Goal: Information Seeking & Learning: Learn about a topic

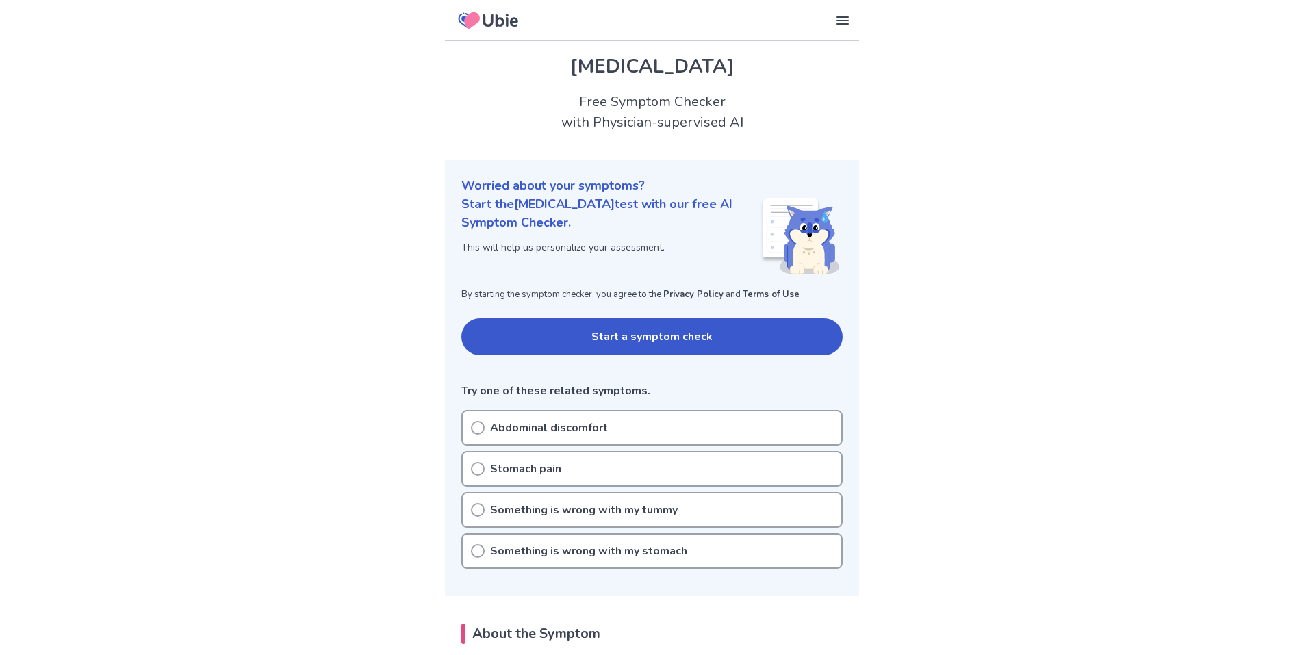
click at [534, 334] on button "Start a symptom check" at bounding box center [652, 336] width 381 height 37
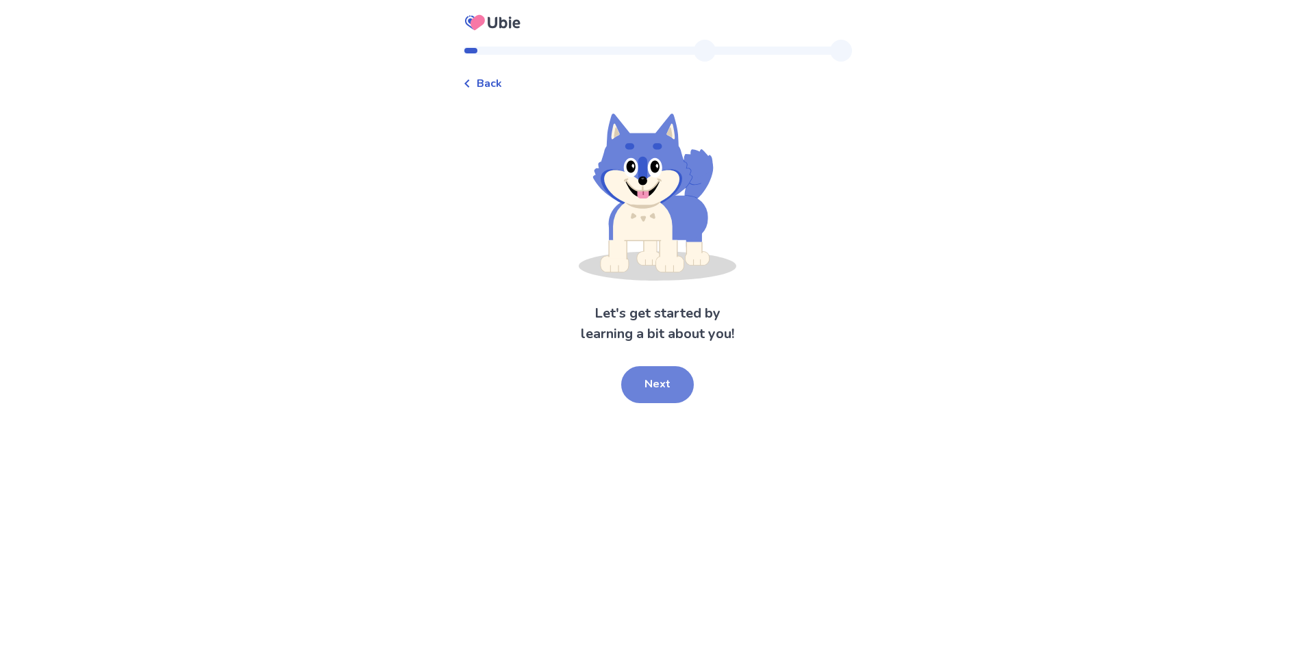
click at [651, 403] on button "Next" at bounding box center [657, 384] width 73 height 37
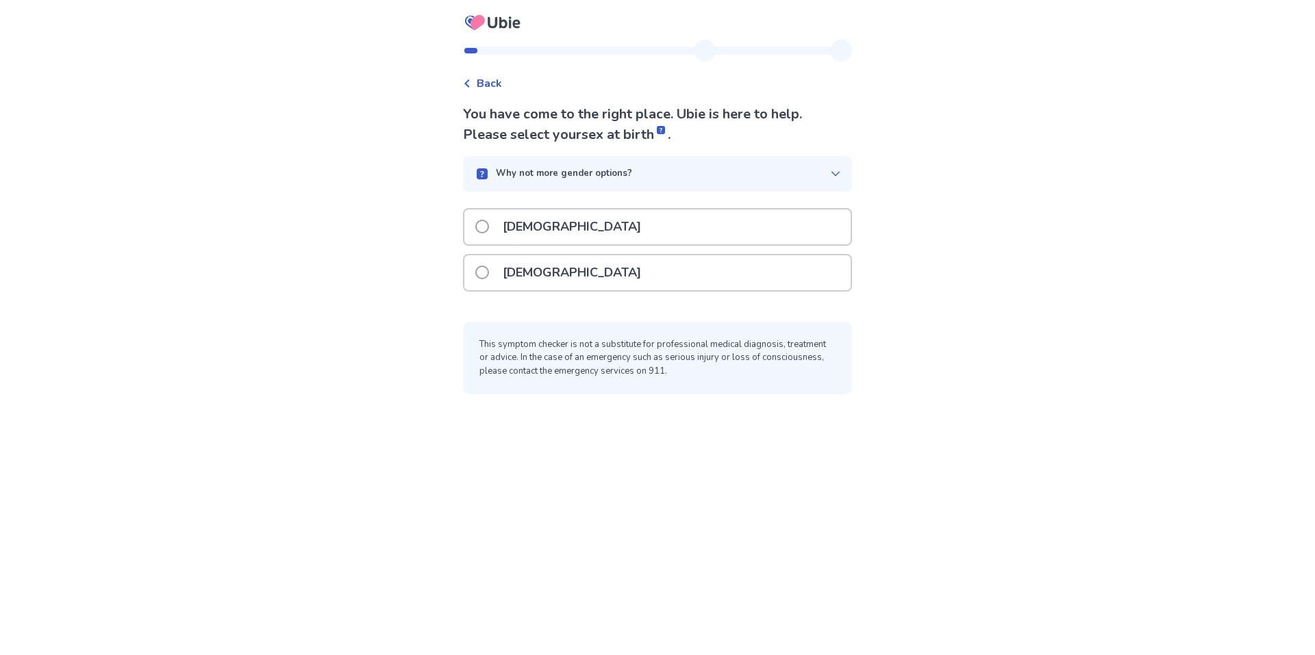
click at [574, 290] on div "Female" at bounding box center [657, 272] width 386 height 35
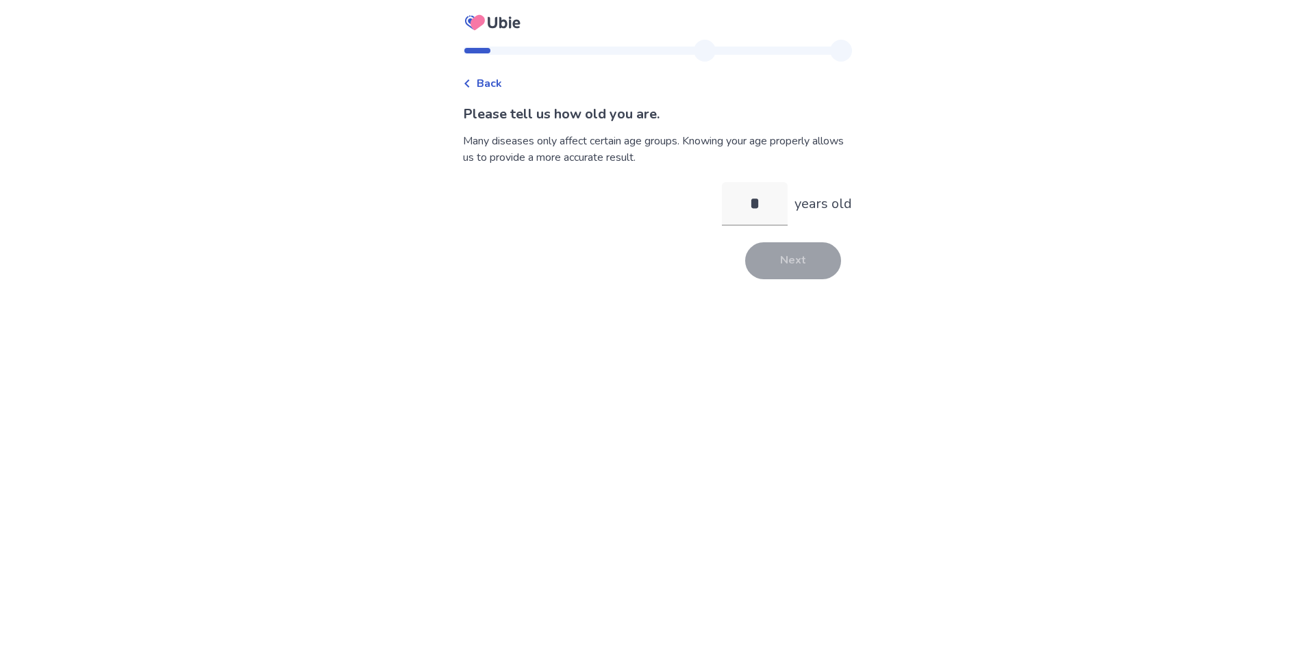
type input "**"
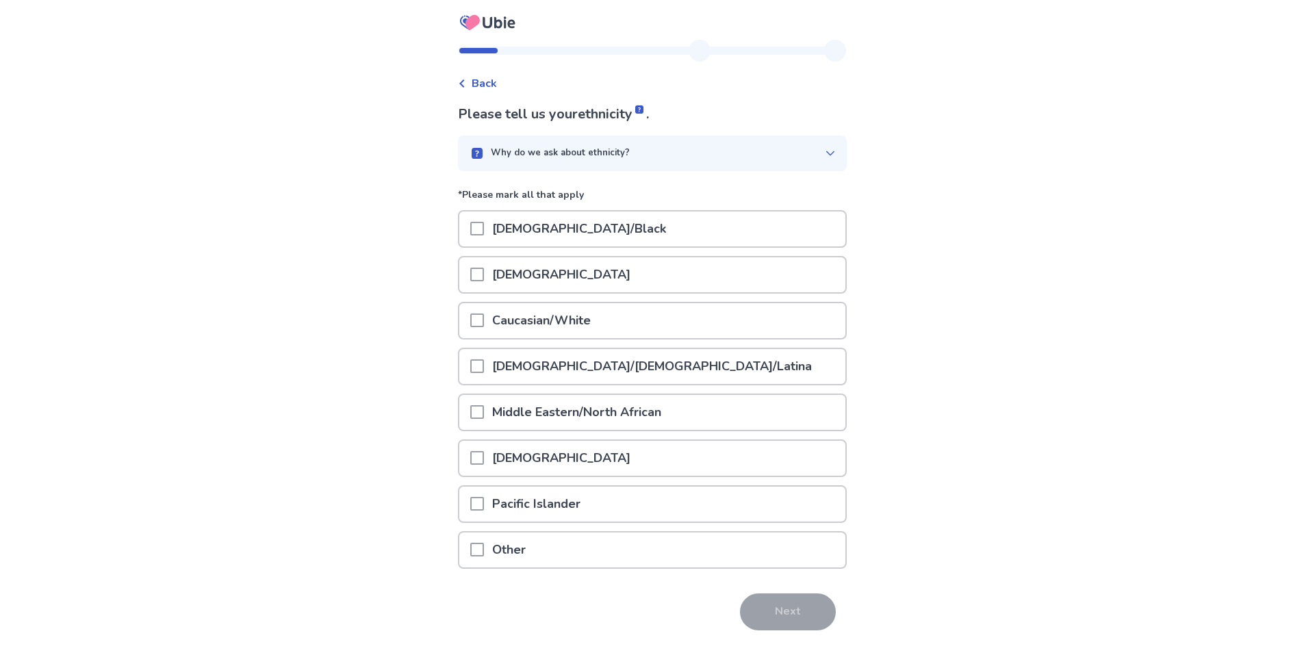
click at [569, 338] on p "Caucasian/White" at bounding box center [541, 320] width 115 height 35
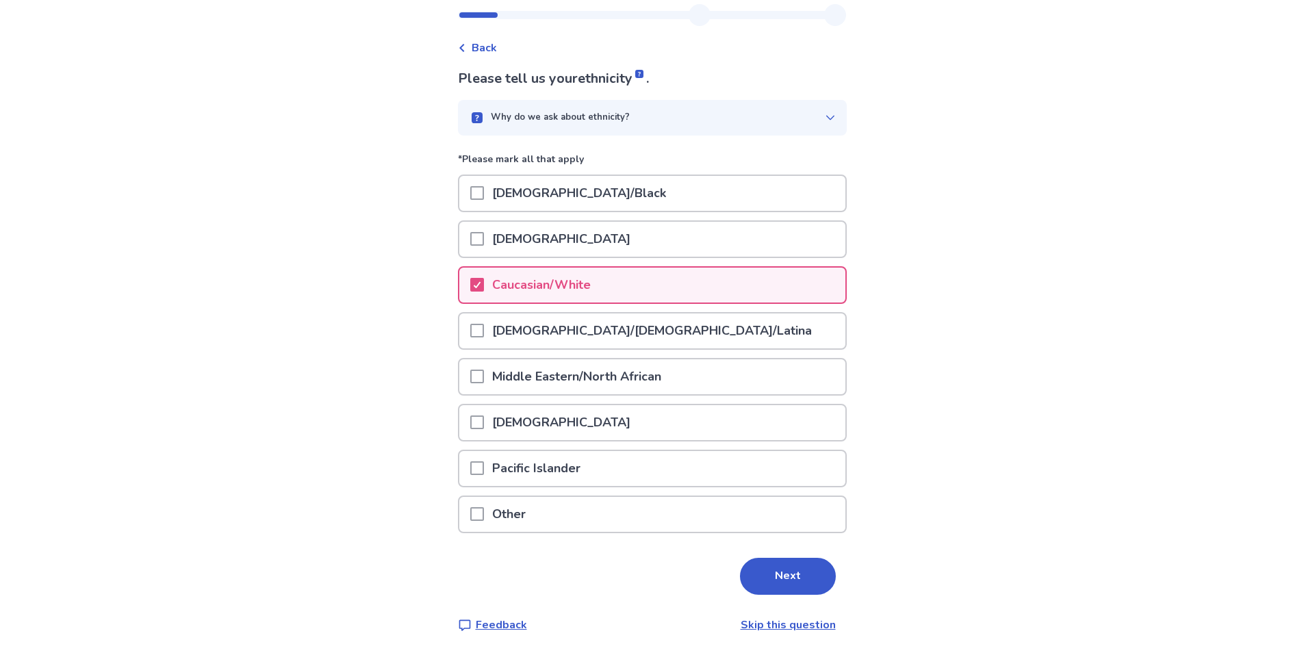
scroll to position [95, 0]
click at [793, 582] on button "Next" at bounding box center [788, 576] width 96 height 37
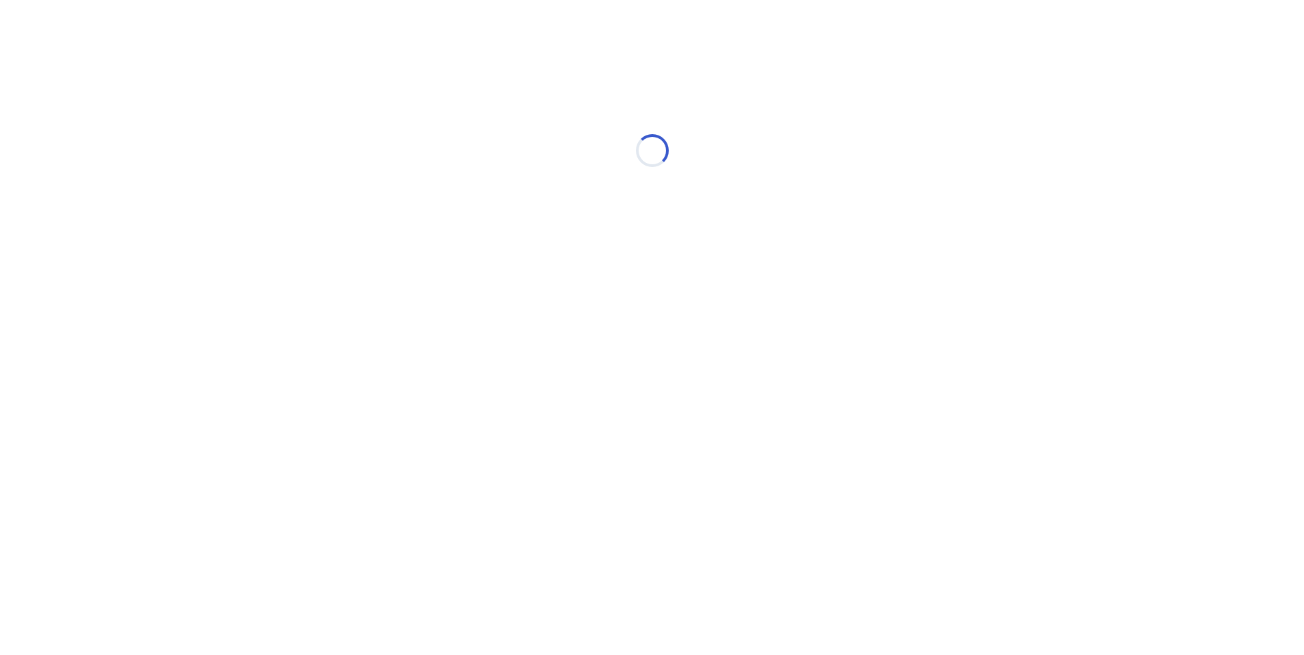
scroll to position [0, 0]
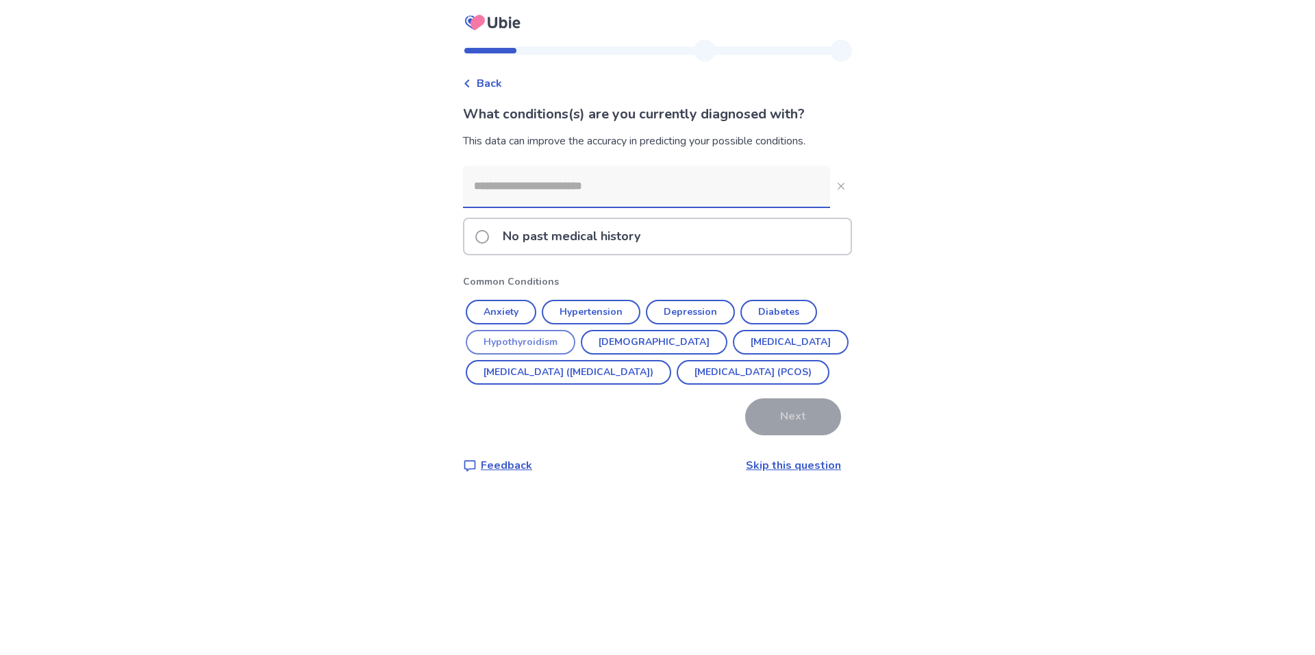
click at [533, 355] on button "Hypothyroidism" at bounding box center [521, 342] width 110 height 25
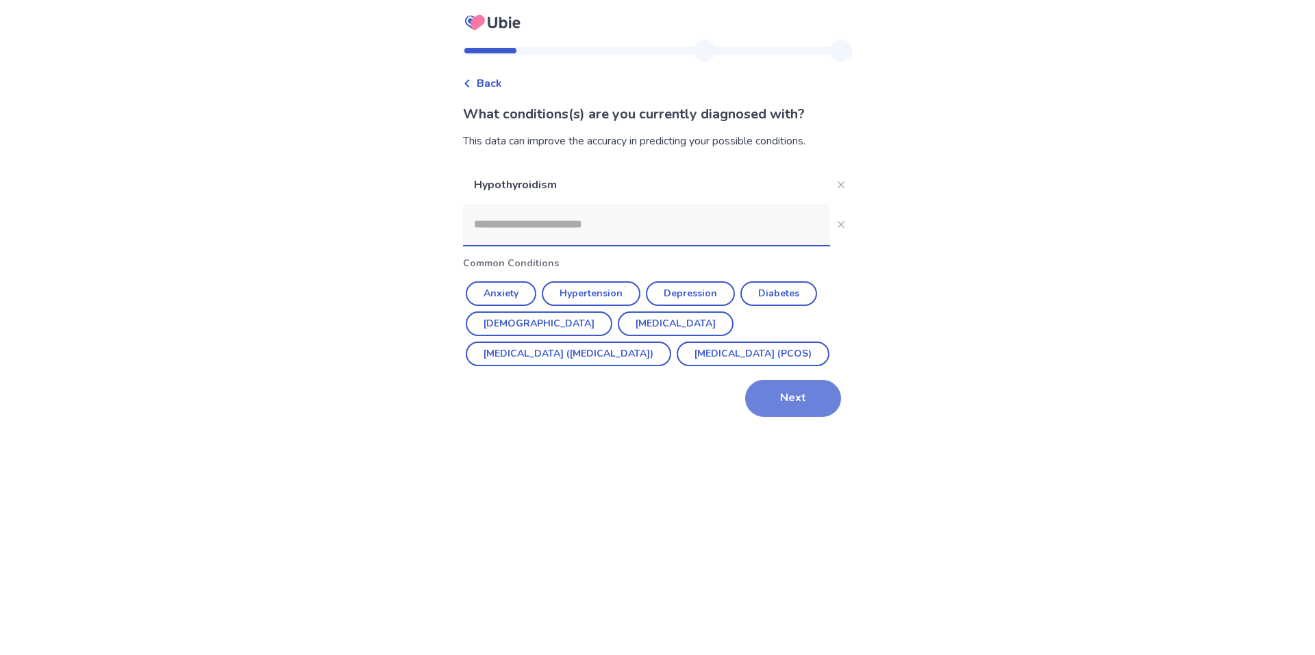
click at [822, 417] on button "Next" at bounding box center [793, 398] width 96 height 37
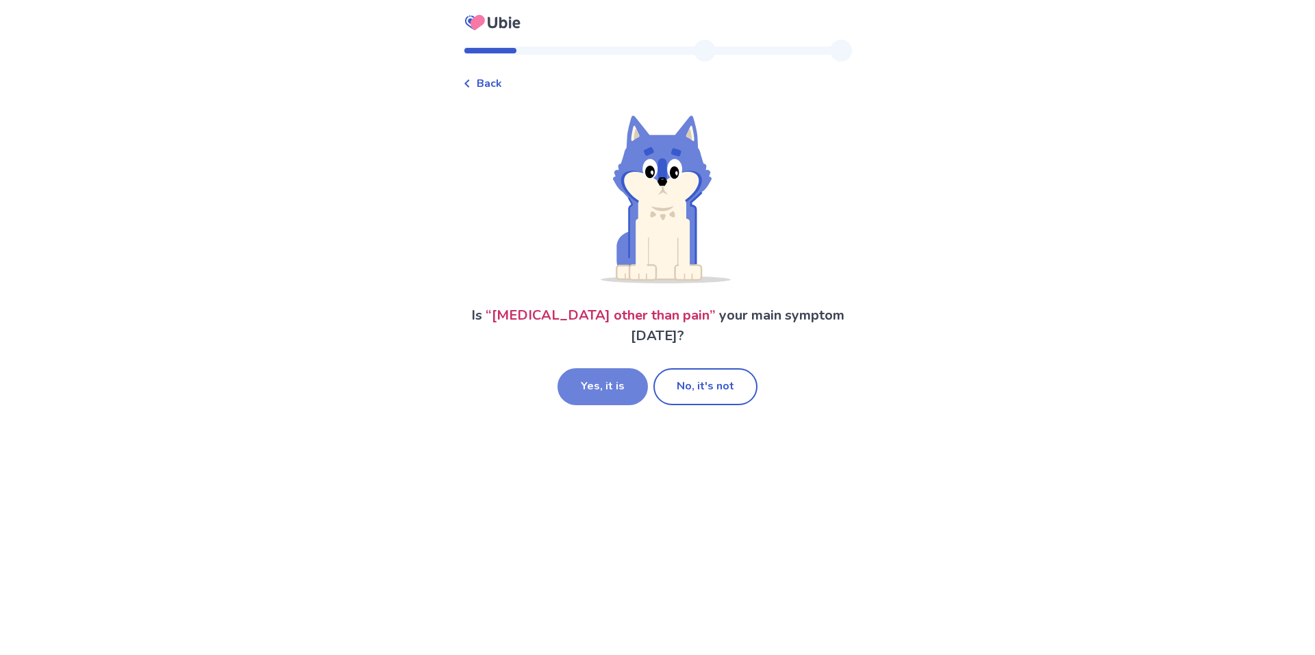
click at [609, 404] on button "Yes, it is" at bounding box center [602, 386] width 90 height 37
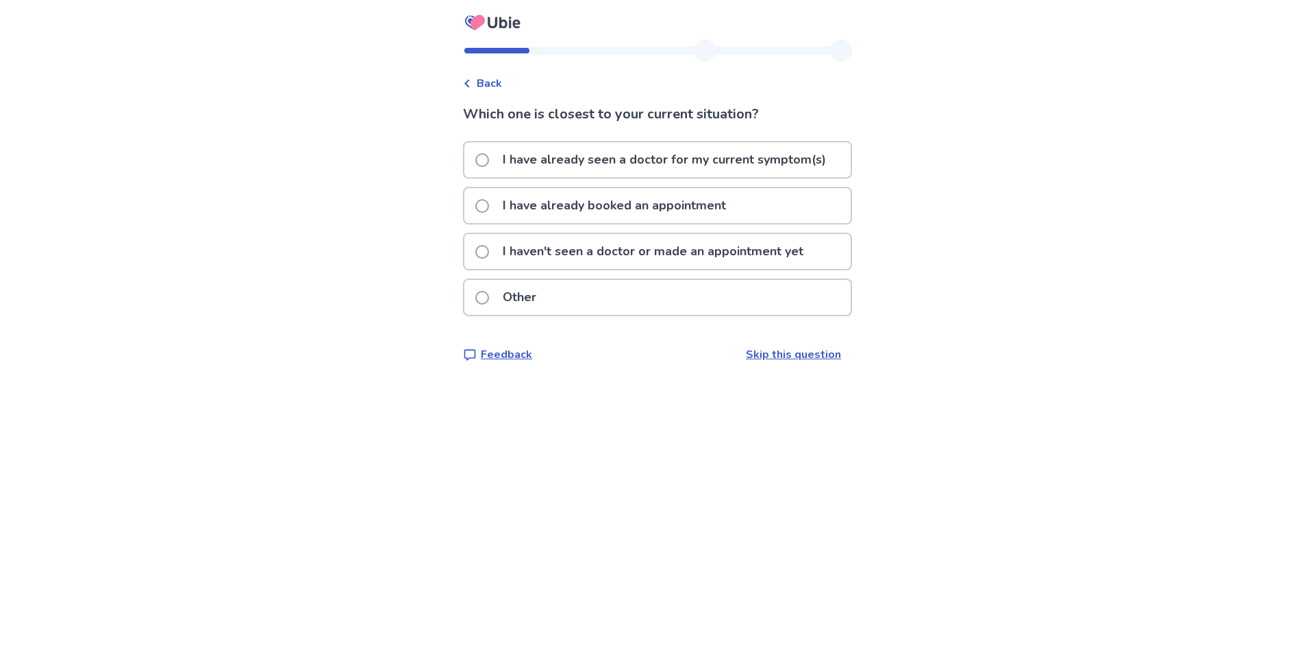
click at [705, 173] on p "I have already seen a doctor for my current symptom(s)" at bounding box center [664, 159] width 340 height 35
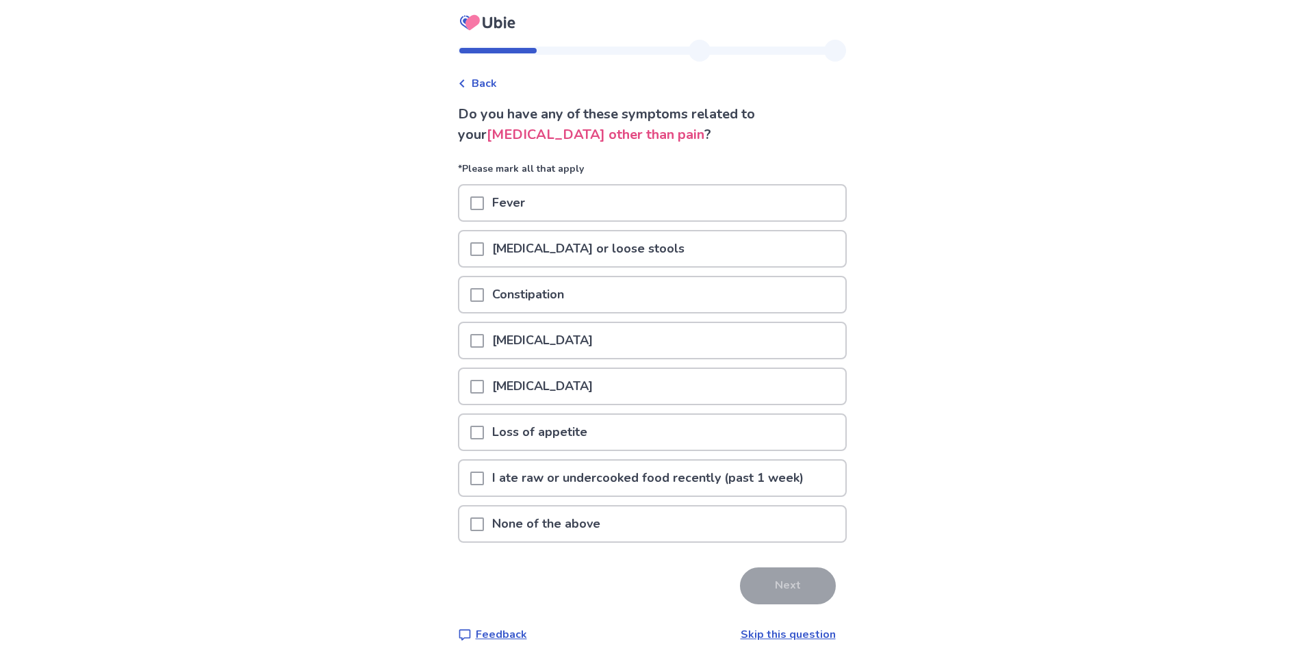
click at [605, 312] on div "Constipation" at bounding box center [652, 294] width 386 height 35
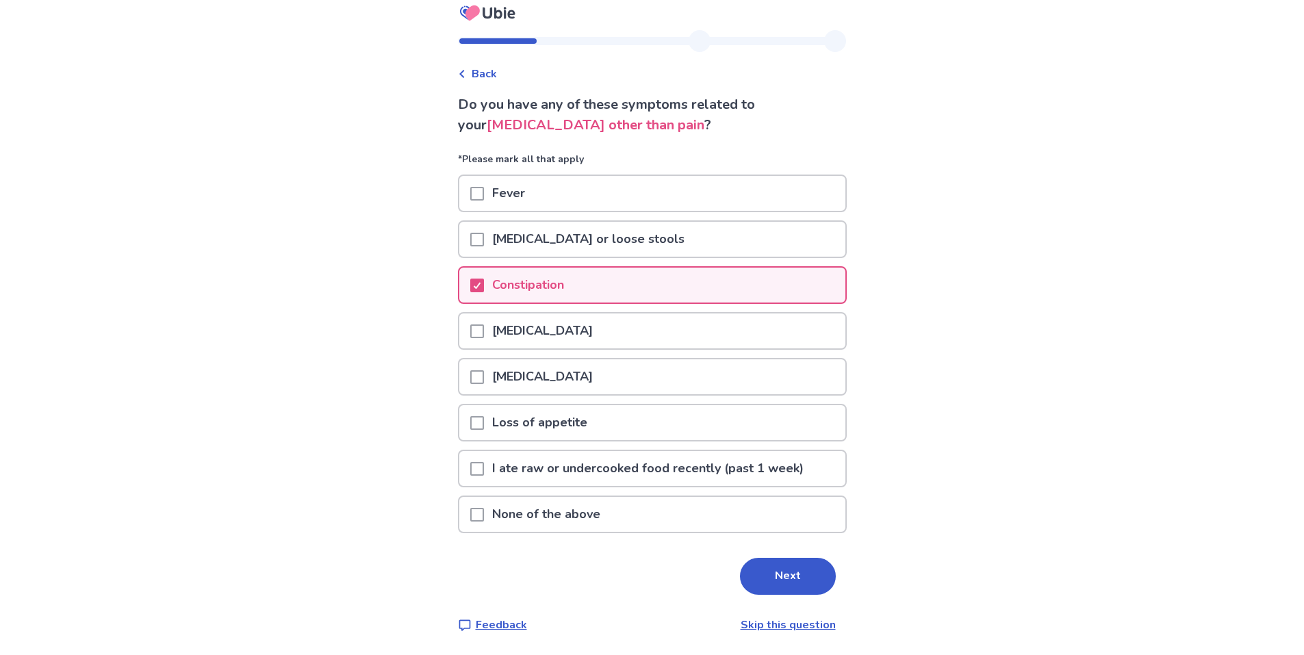
scroll to position [66, 0]
click at [805, 569] on button "Next" at bounding box center [788, 576] width 96 height 37
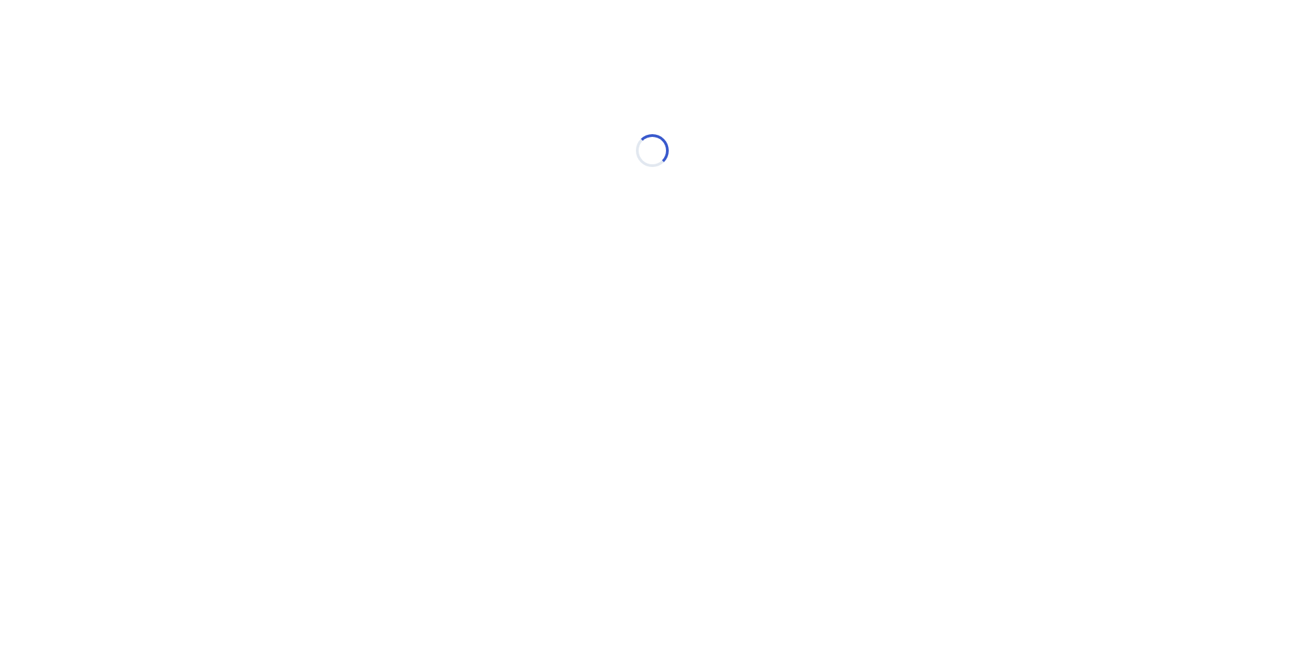
scroll to position [0, 0]
select select "*"
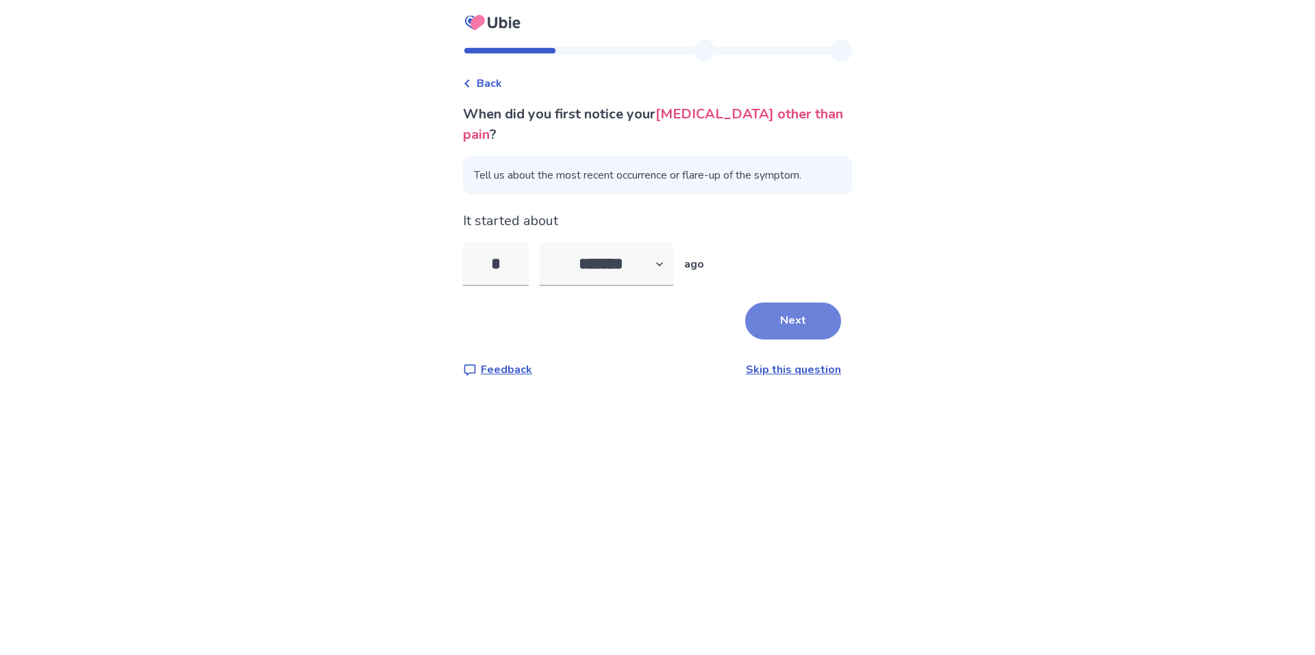
type input "*"
click at [782, 340] on button "Next" at bounding box center [793, 321] width 96 height 37
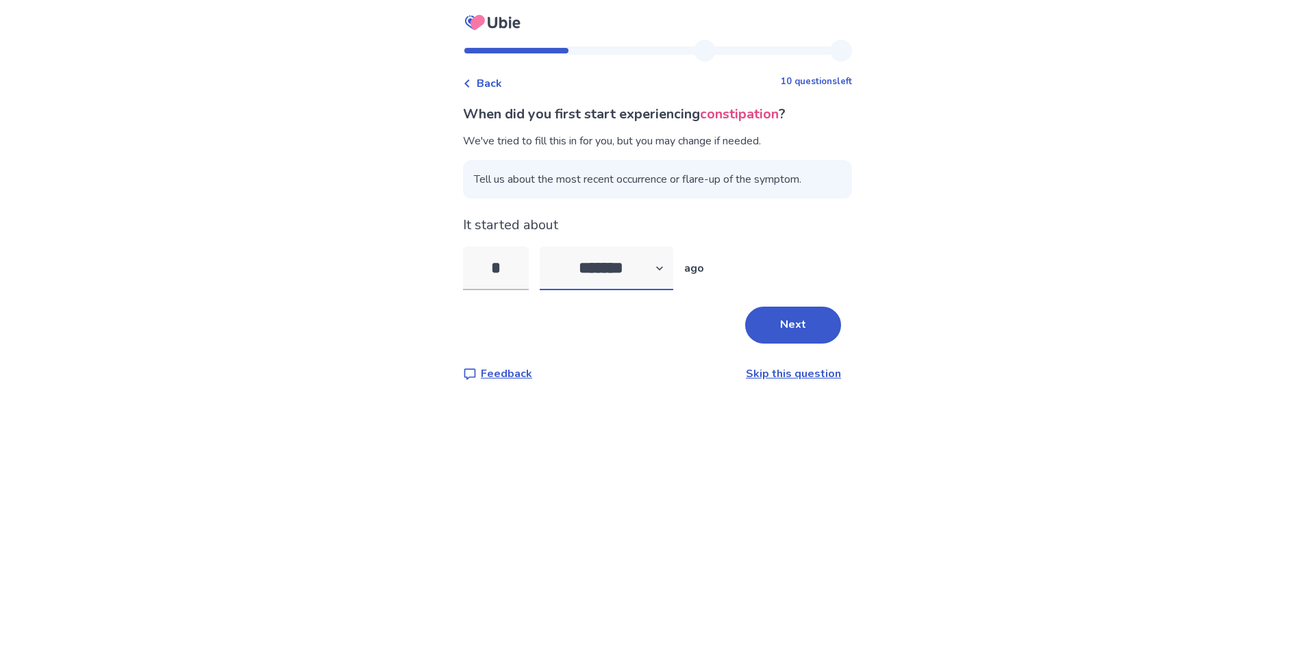
click at [643, 290] on select "******* ****** ******* ******** *******" at bounding box center [607, 269] width 134 height 44
select select "*"
click at [540, 268] on select "******* ****** ******* ******** *******" at bounding box center [607, 269] width 134 height 44
click at [516, 289] on input "*" at bounding box center [496, 269] width 66 height 44
type input "*"
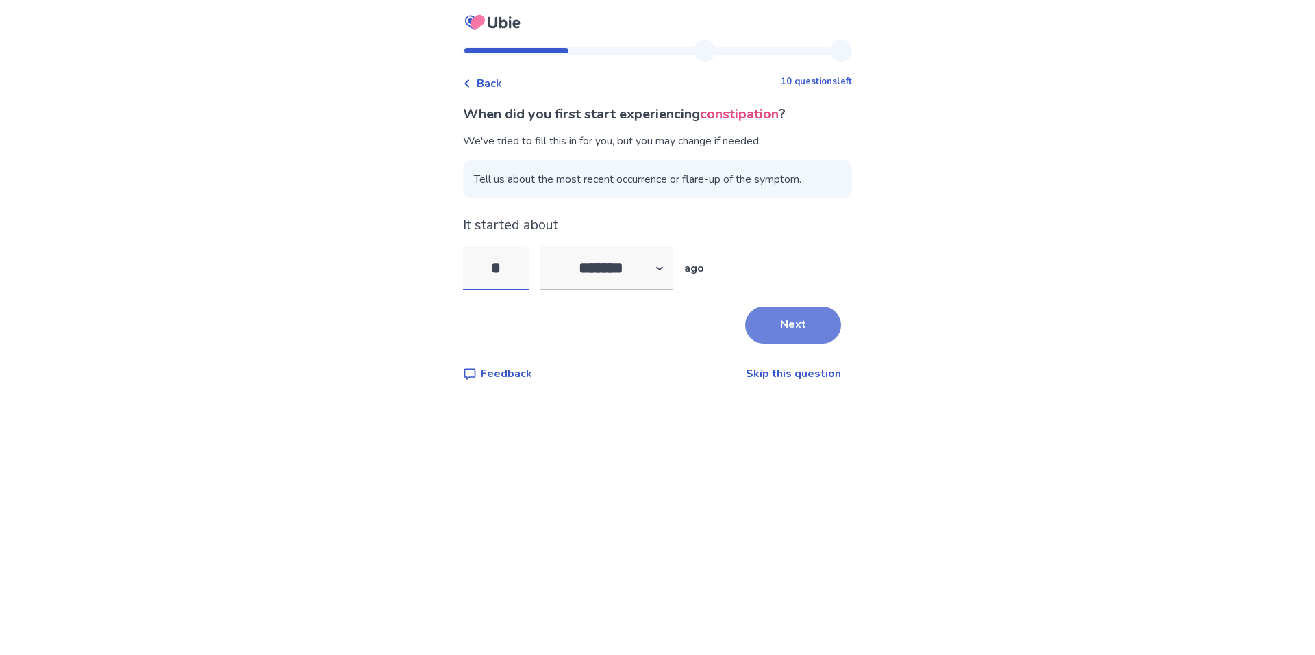
type input "*"
click at [801, 344] on button "Next" at bounding box center [793, 325] width 96 height 37
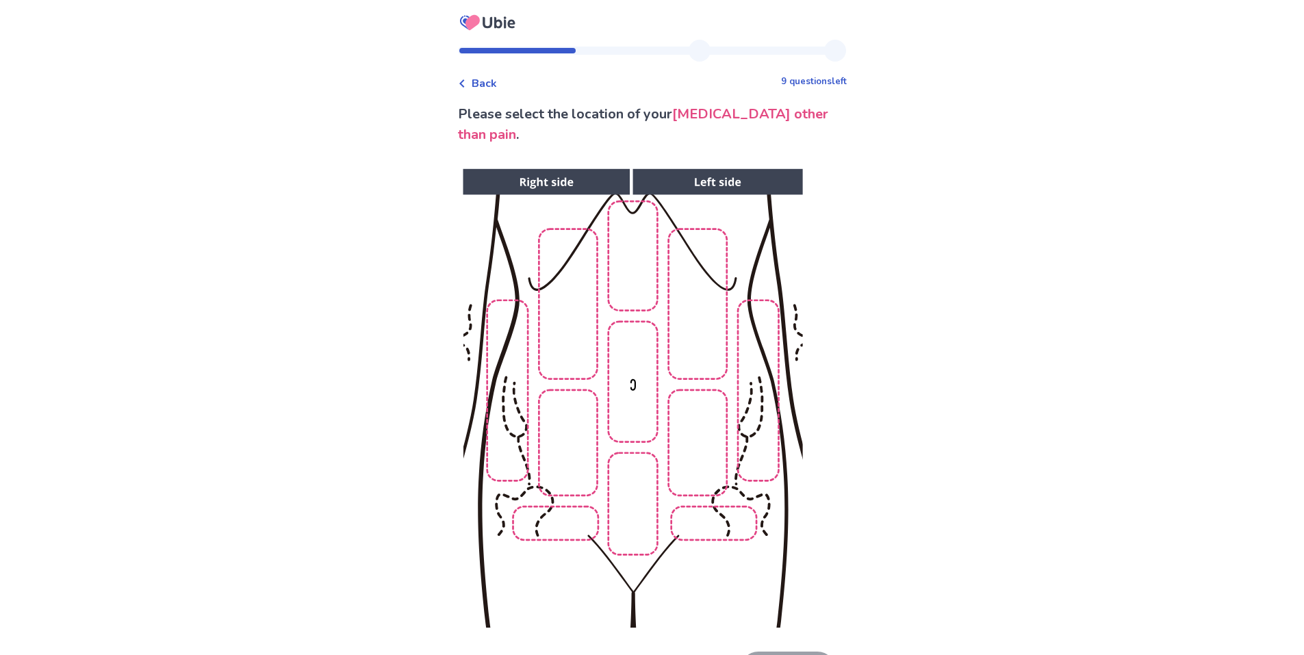
click at [717, 483] on img at bounding box center [633, 399] width 700 height 474
click at [647, 433] on img at bounding box center [633, 399] width 700 height 474
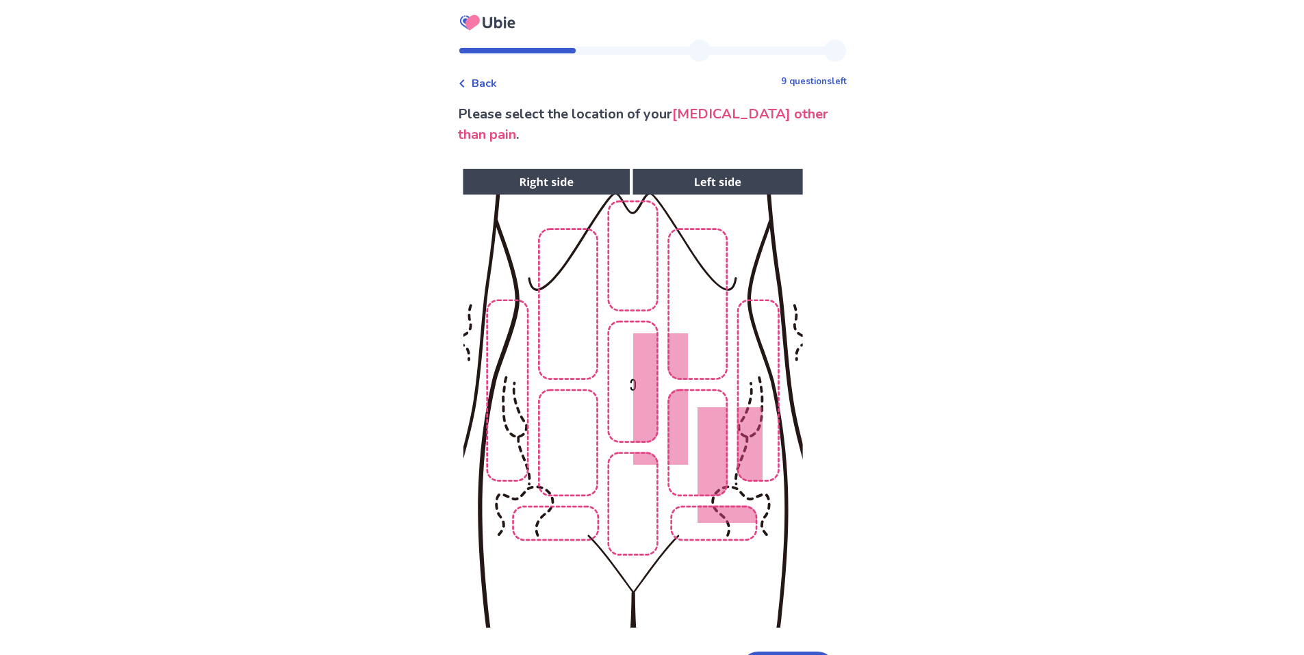
click at [633, 430] on img at bounding box center [633, 399] width 700 height 474
click at [560, 477] on img at bounding box center [633, 399] width 700 height 474
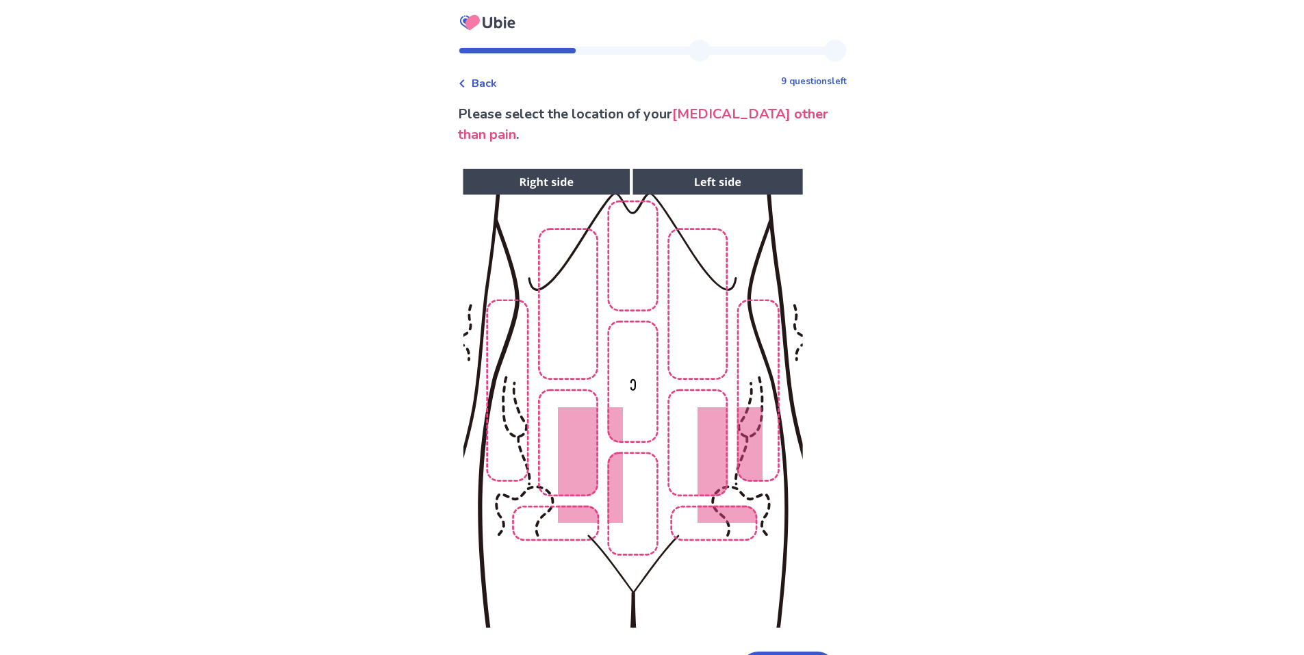
click at [773, 444] on img at bounding box center [633, 399] width 700 height 474
click at [496, 407] on img at bounding box center [633, 399] width 700 height 474
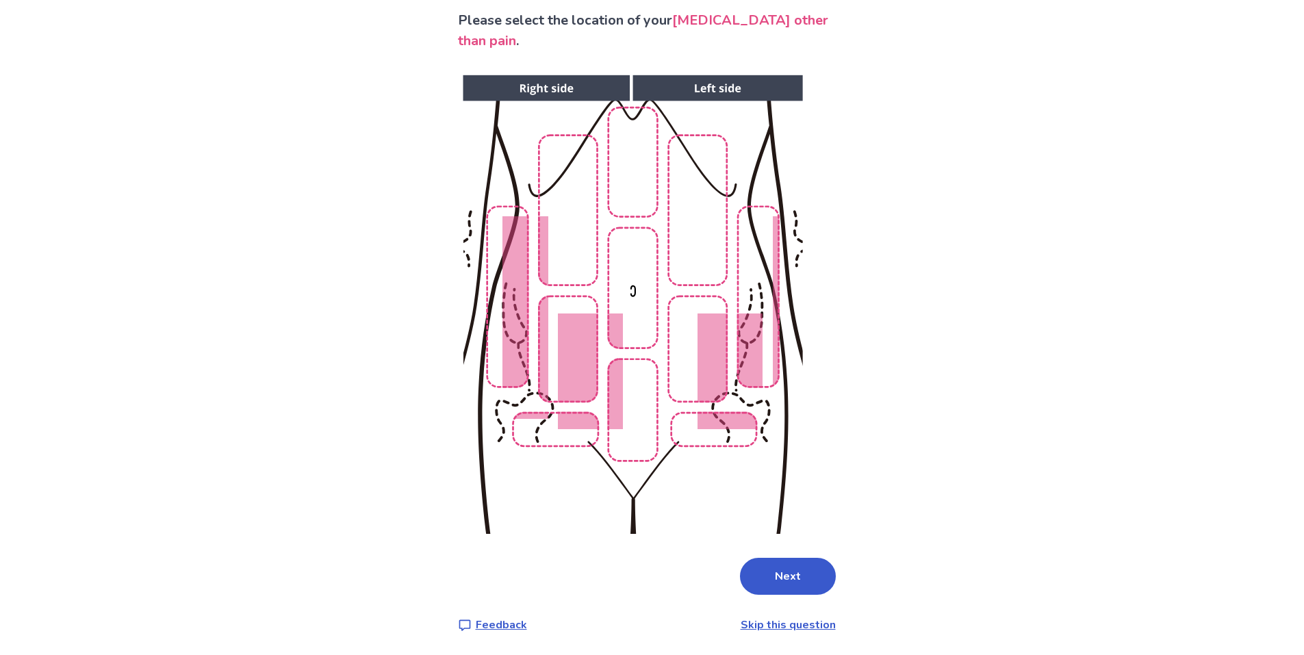
scroll to position [150, 0]
click at [800, 558] on button "Next" at bounding box center [788, 576] width 96 height 37
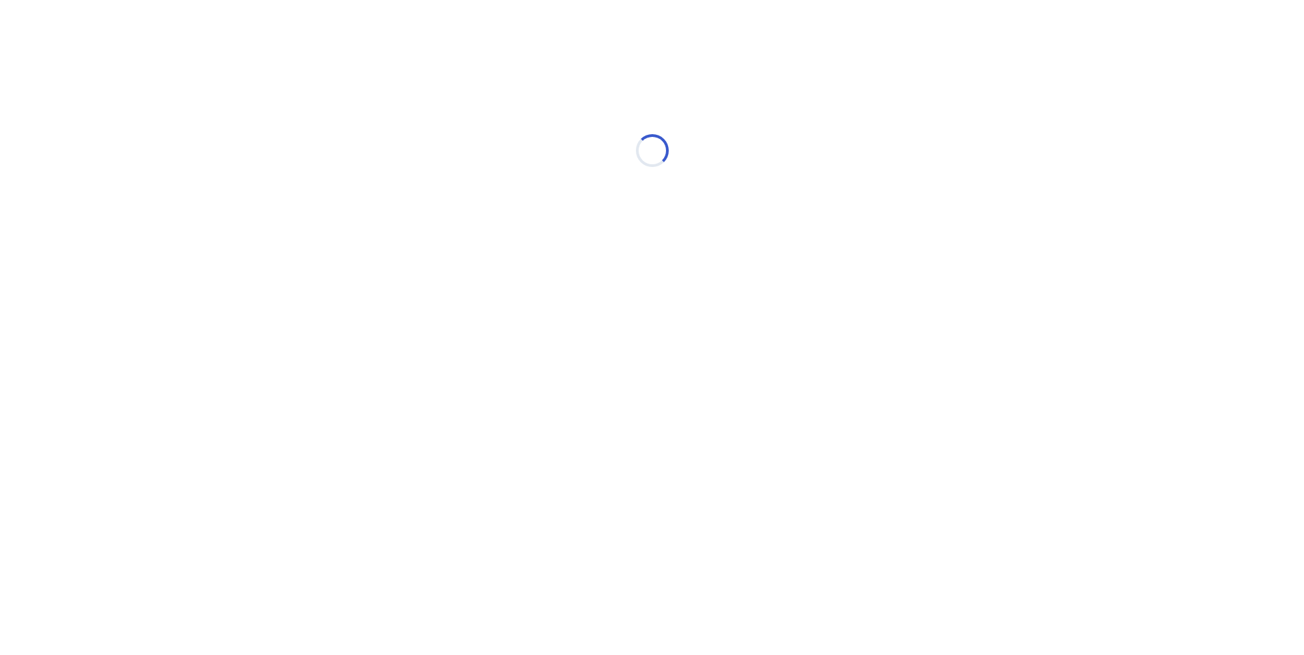
scroll to position [0, 0]
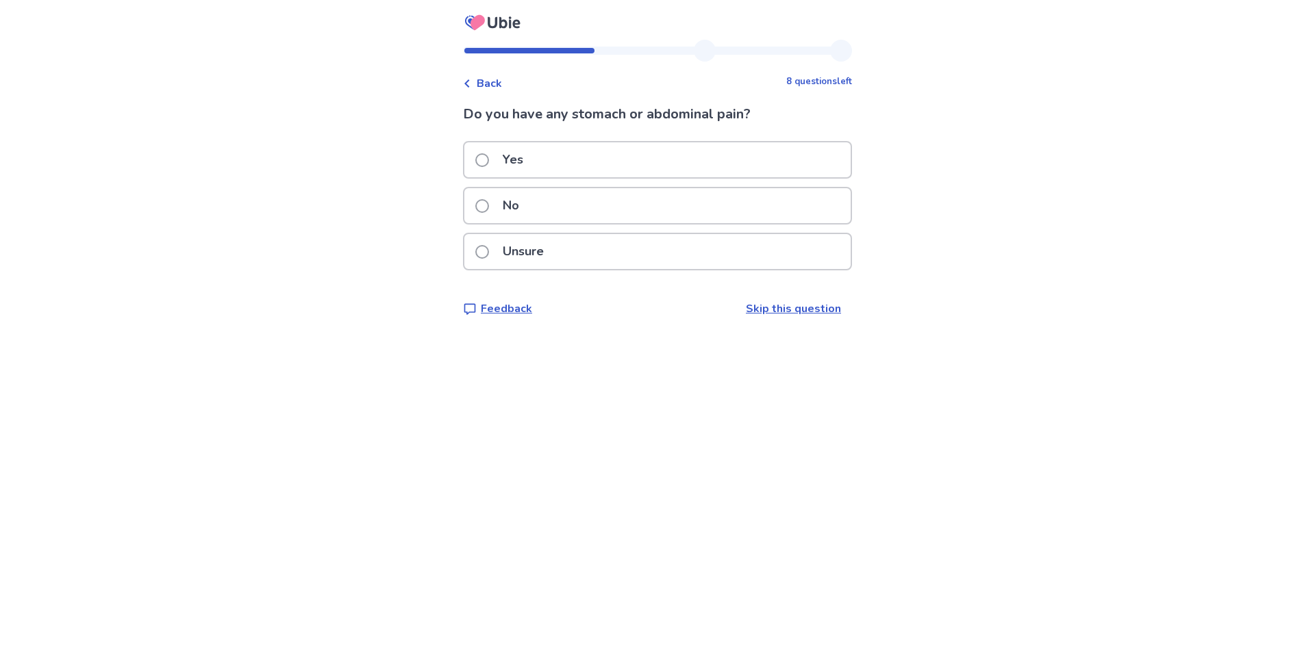
click at [618, 264] on div "Unsure" at bounding box center [657, 251] width 386 height 35
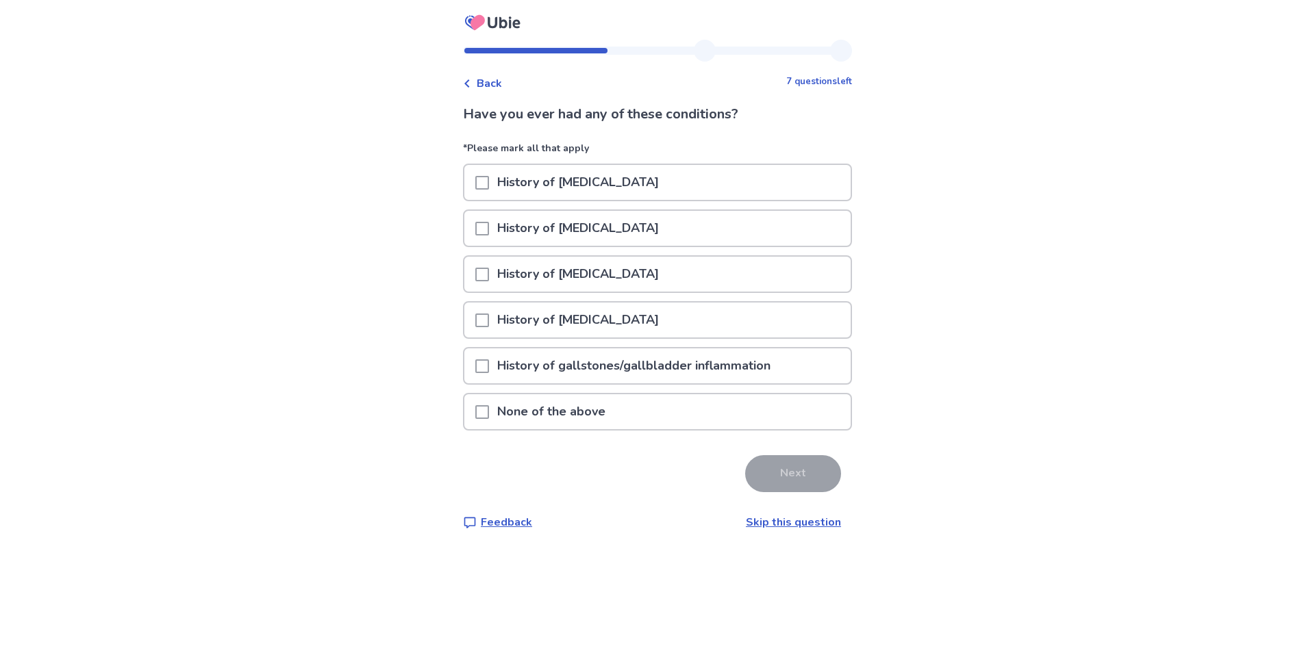
click at [617, 429] on div "None of the above" at bounding box center [657, 411] width 386 height 35
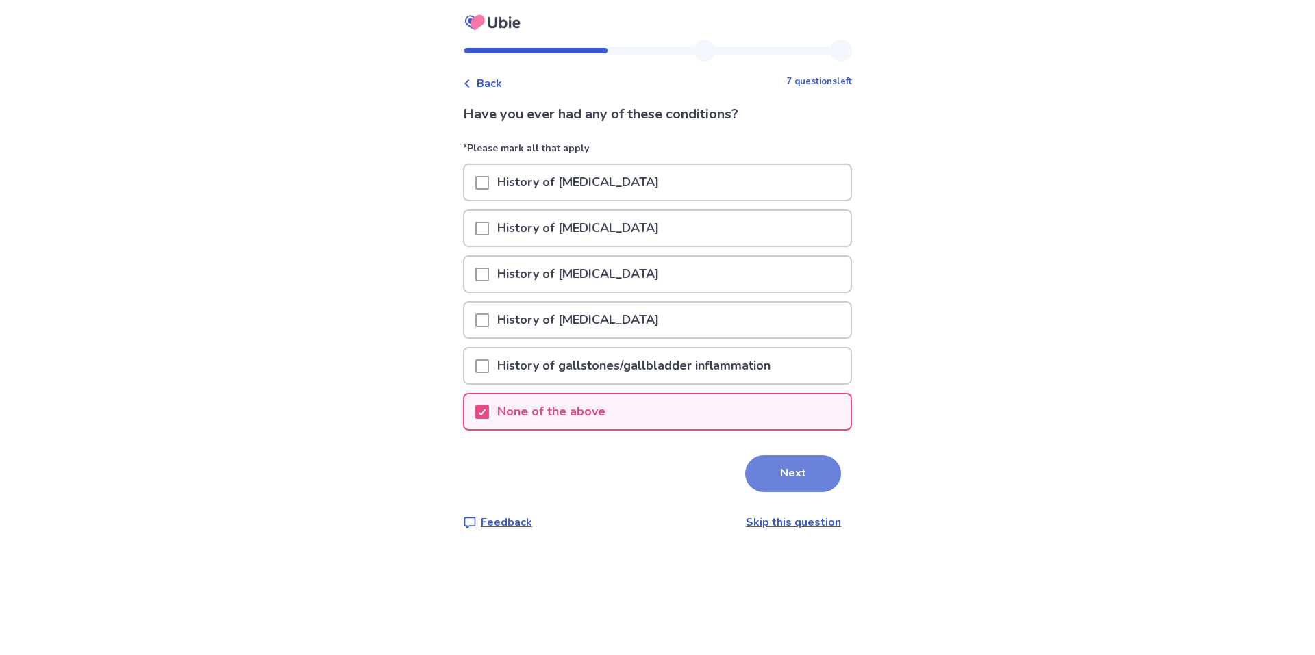
click at [829, 492] on button "Next" at bounding box center [793, 473] width 96 height 37
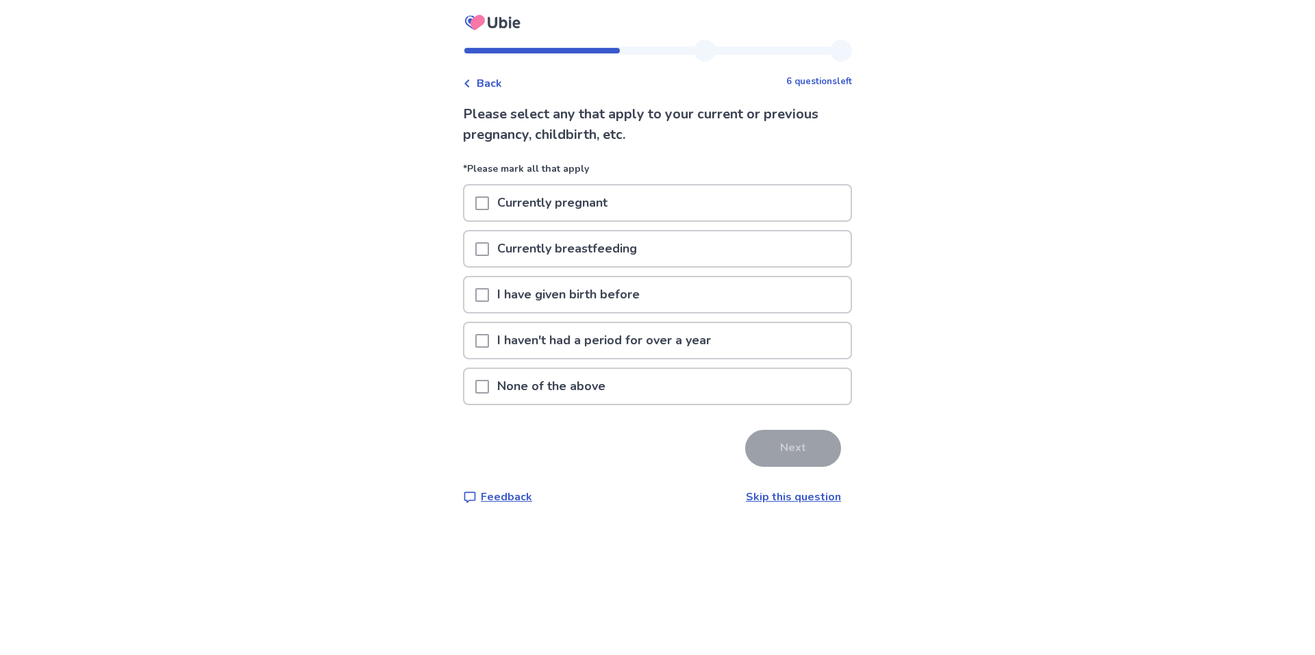
click at [659, 358] on p "I haven't had a period for over a year" at bounding box center [604, 340] width 230 height 35
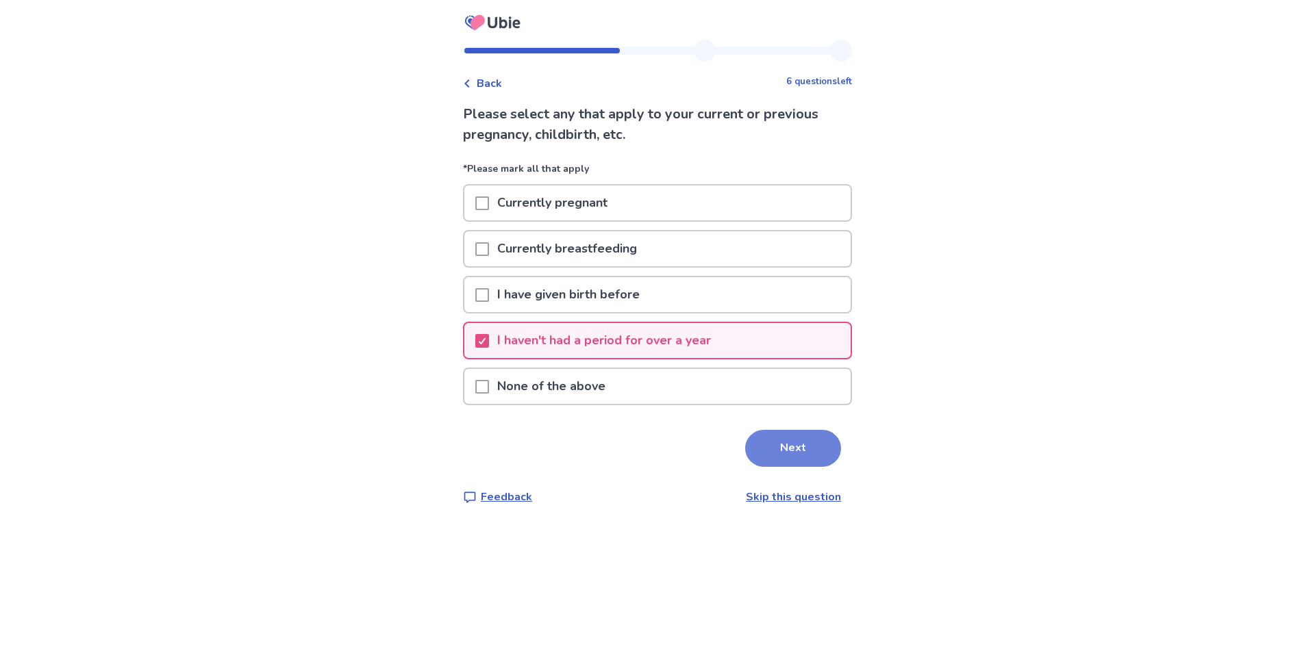
click at [804, 467] on button "Next" at bounding box center [793, 448] width 96 height 37
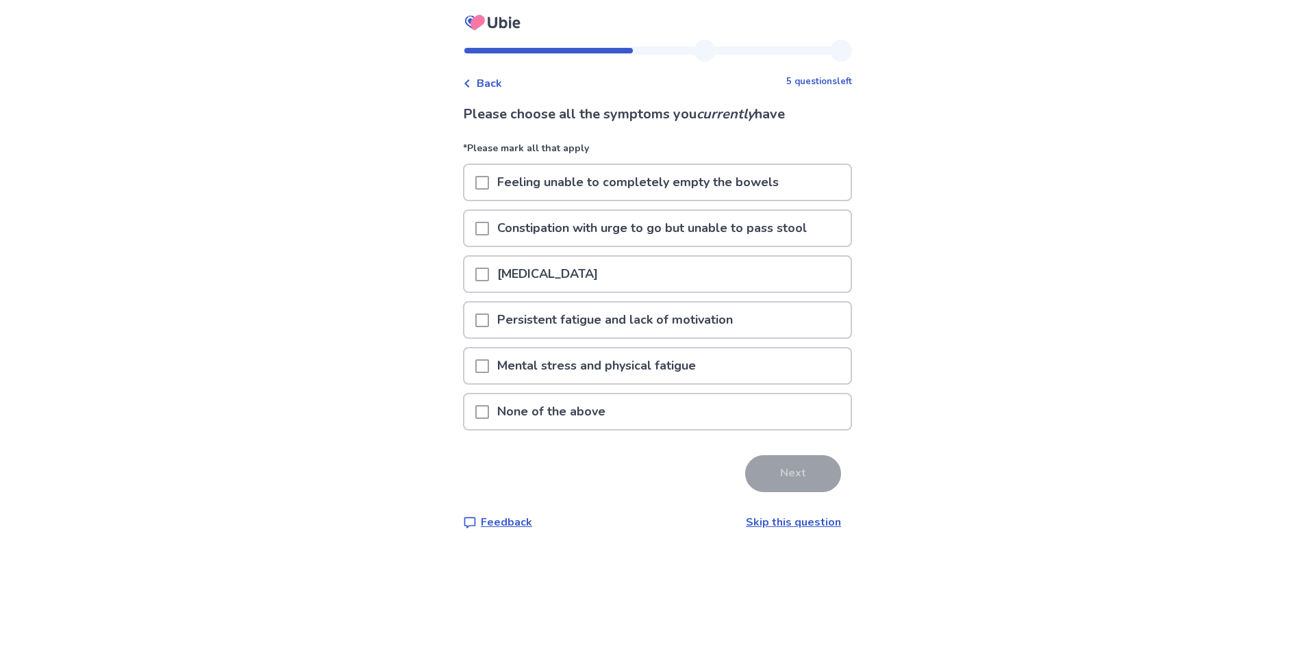
click at [674, 200] on p "Feeling unable to completely empty the bowels" at bounding box center [638, 182] width 298 height 35
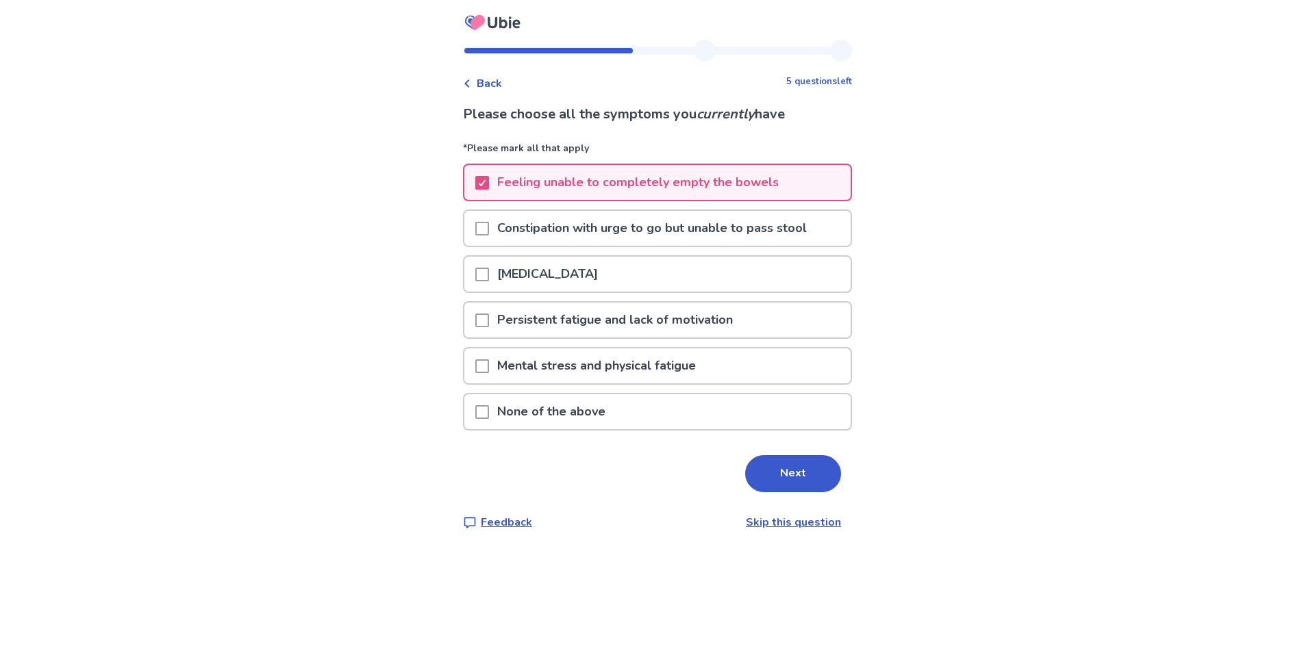
click at [698, 246] on p "Constipation with urge to go but unable to pass stool" at bounding box center [652, 228] width 326 height 35
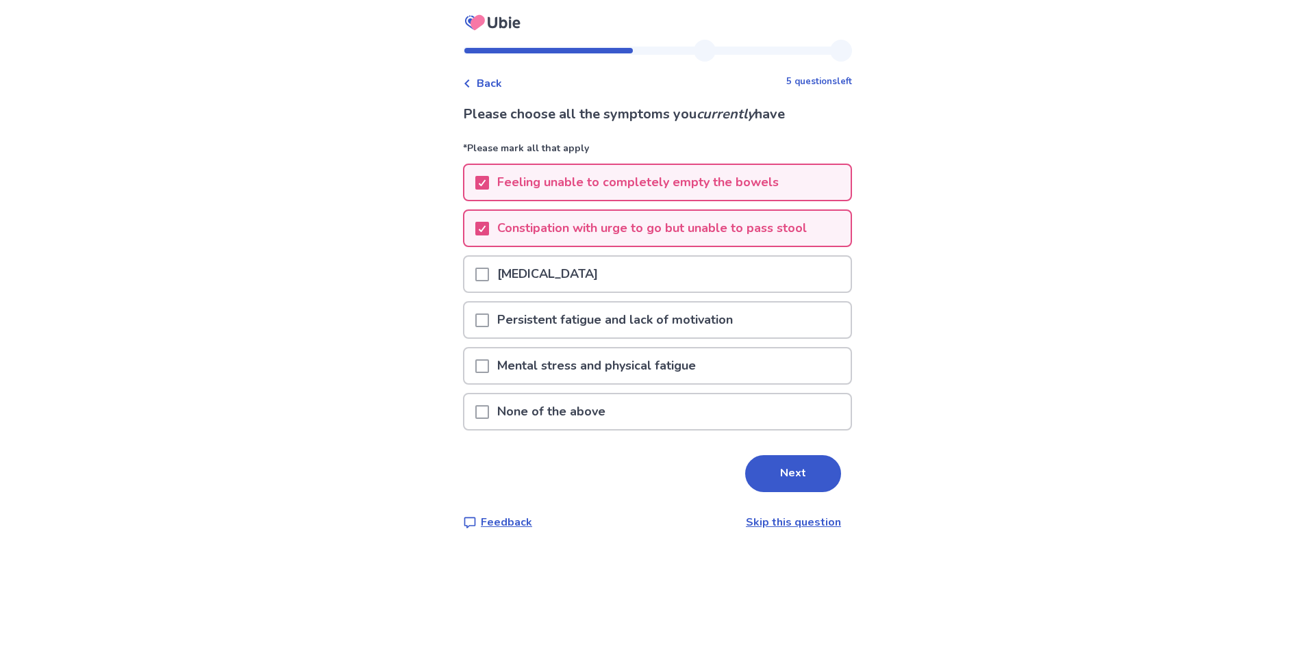
click at [686, 292] on div "Abdominal bloating" at bounding box center [657, 274] width 386 height 35
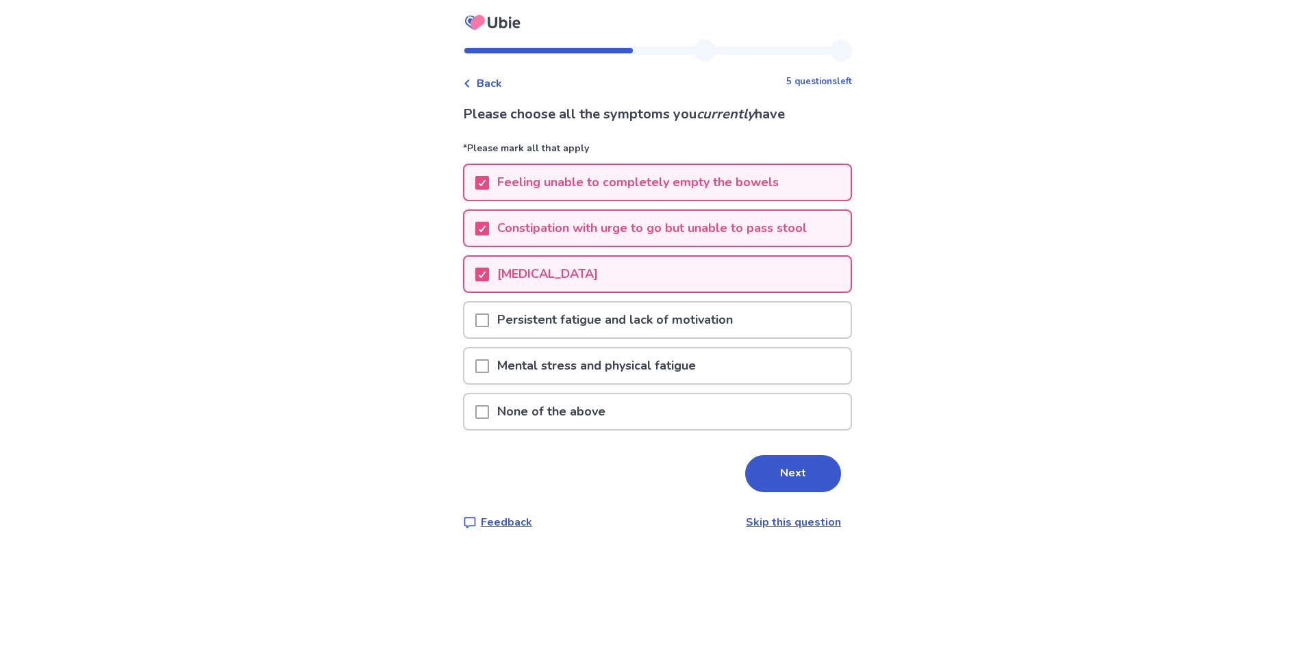
click at [672, 338] on p "Persistent fatigue and lack of motivation" at bounding box center [615, 320] width 252 height 35
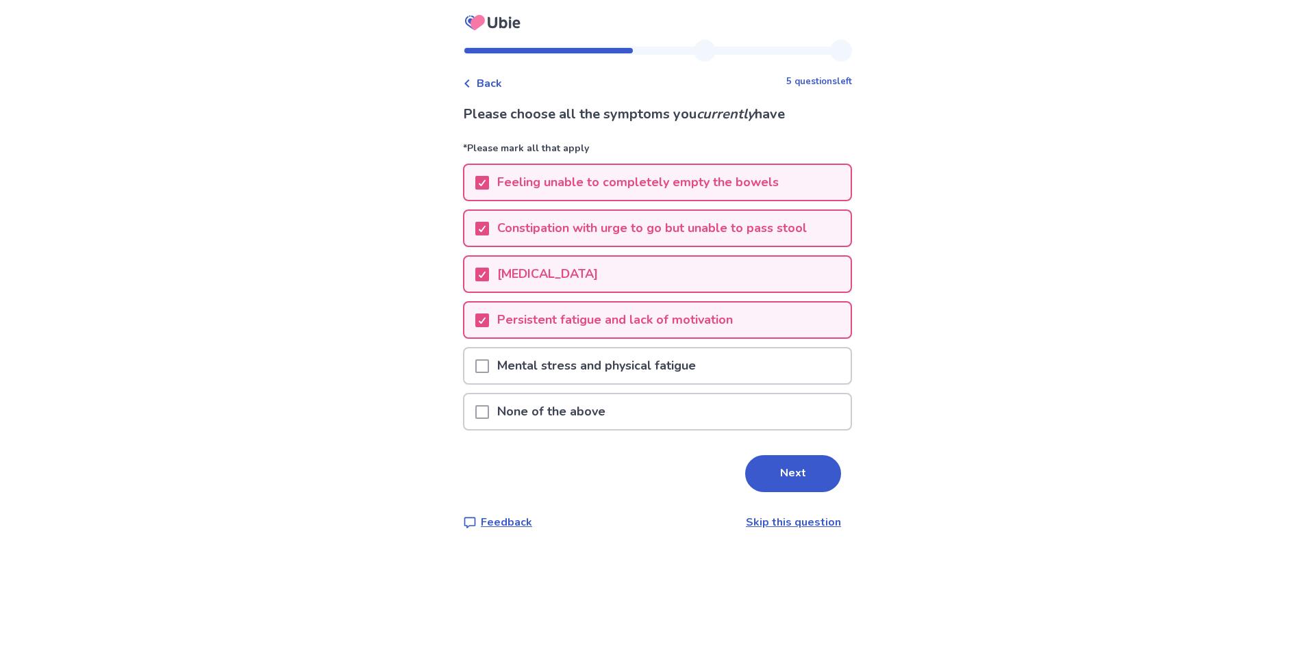
click at [690, 383] on p "Mental stress and physical fatigue" at bounding box center [596, 366] width 215 height 35
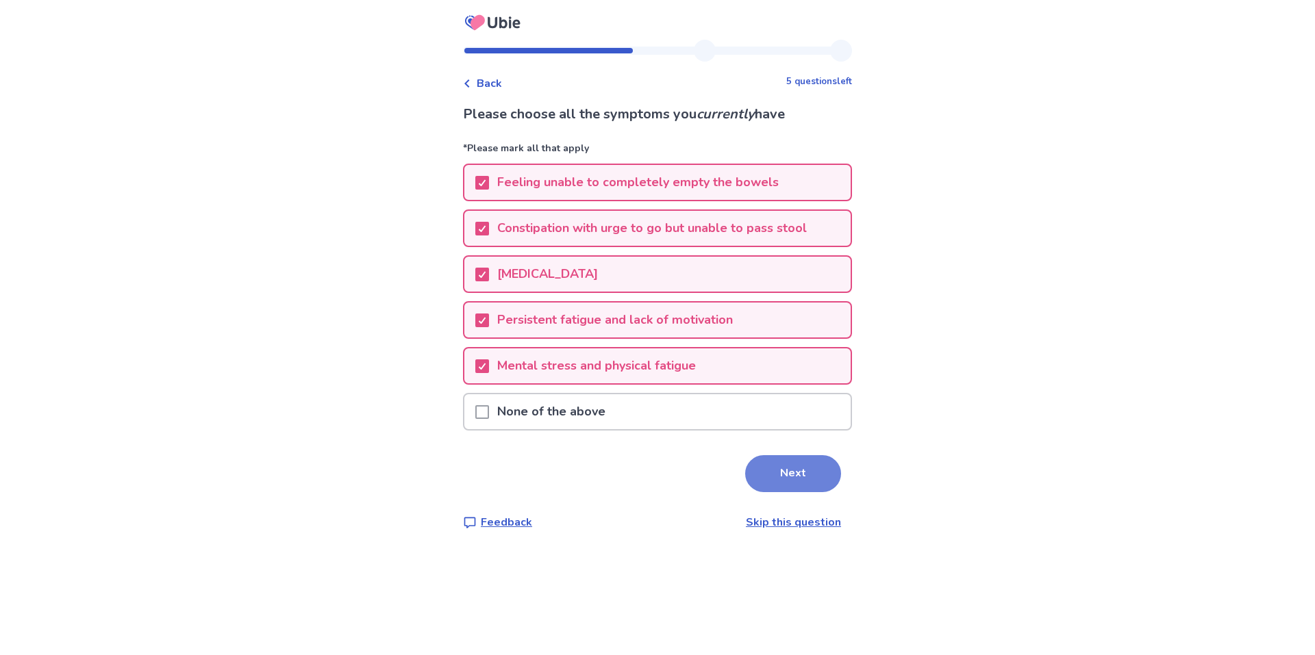
click at [806, 492] on button "Next" at bounding box center [793, 473] width 96 height 37
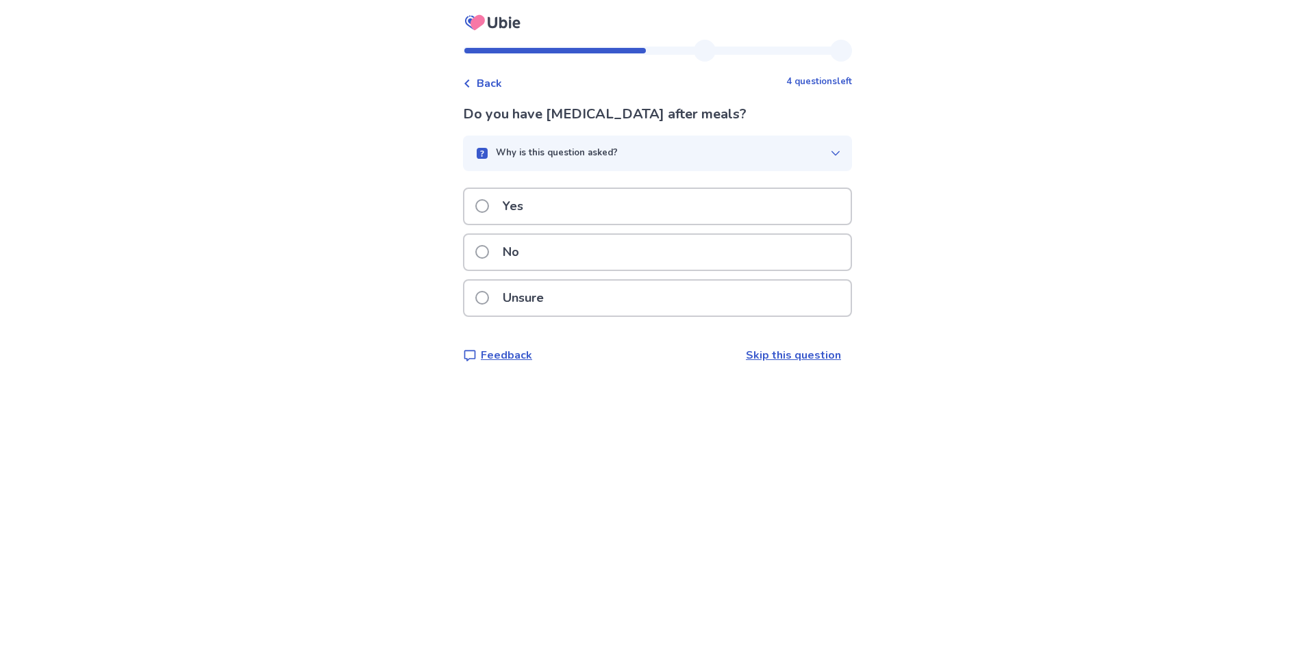
click at [655, 224] on div "Yes" at bounding box center [657, 206] width 386 height 35
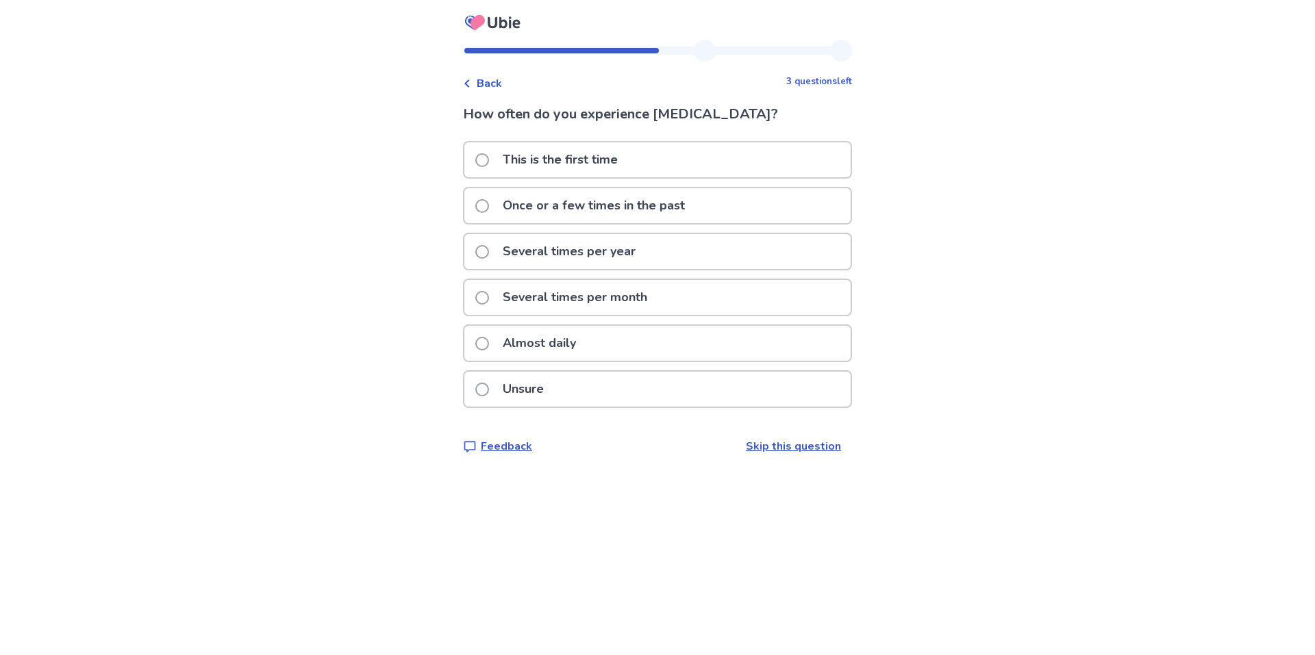
click at [666, 361] on div "Almost daily" at bounding box center [657, 343] width 386 height 35
click at [634, 361] on div "Almost daily" at bounding box center [657, 343] width 386 height 35
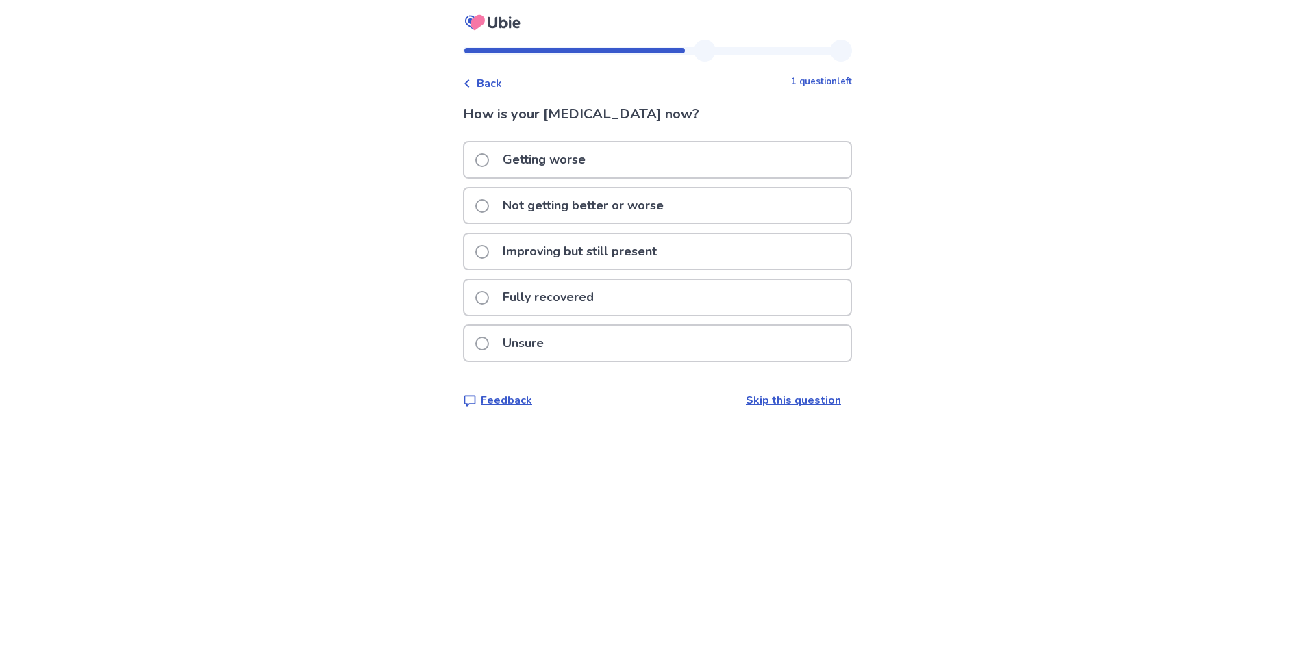
click at [639, 221] on p "Not getting better or worse" at bounding box center [582, 205] width 177 height 35
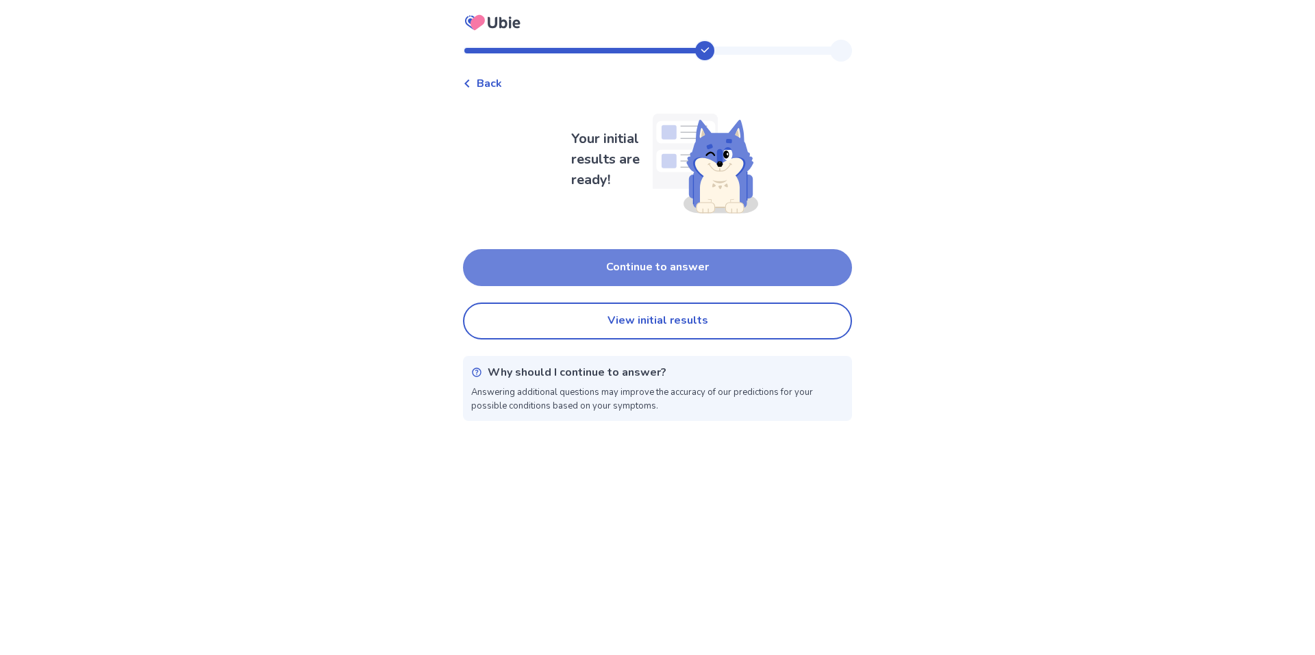
click at [672, 273] on button "Continue to answer" at bounding box center [657, 267] width 389 height 37
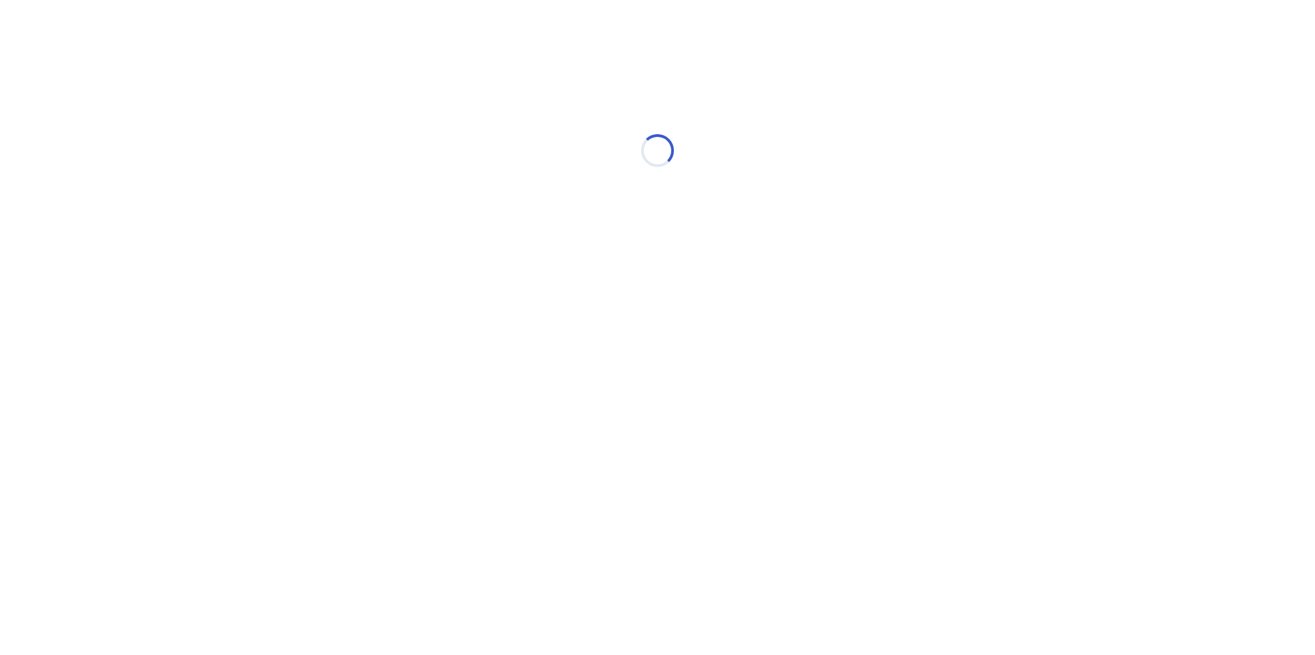
select select "*"
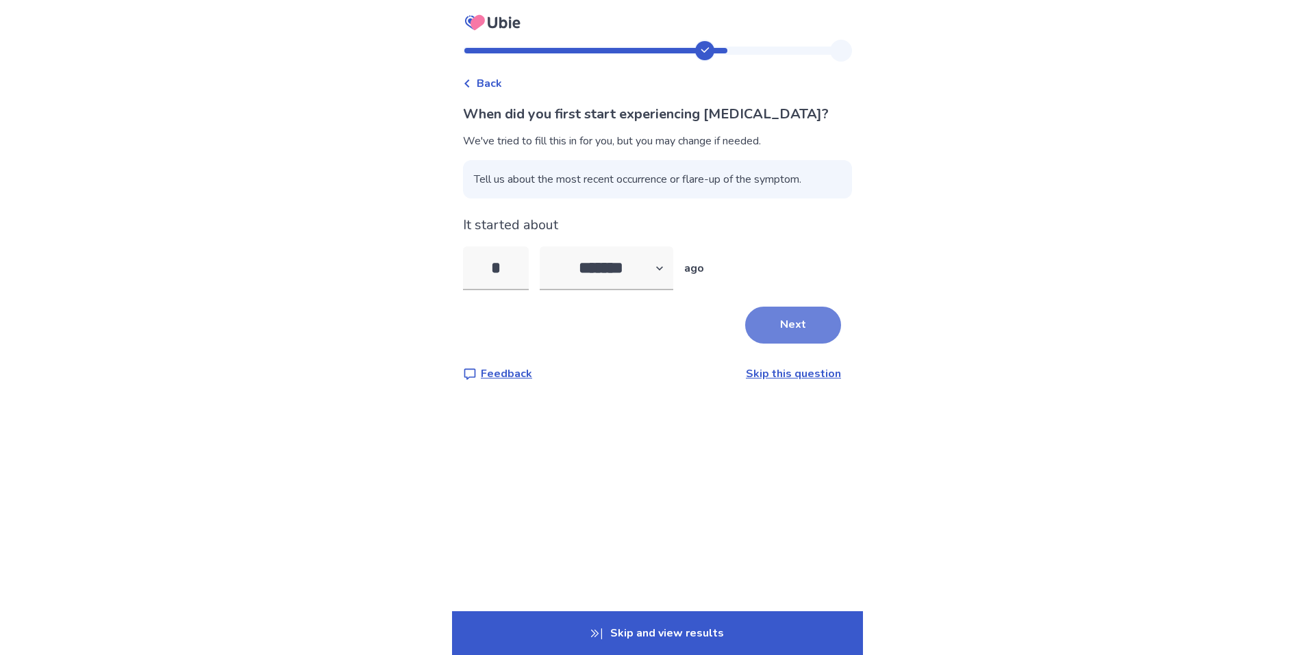
click at [810, 344] on button "Next" at bounding box center [793, 325] width 96 height 37
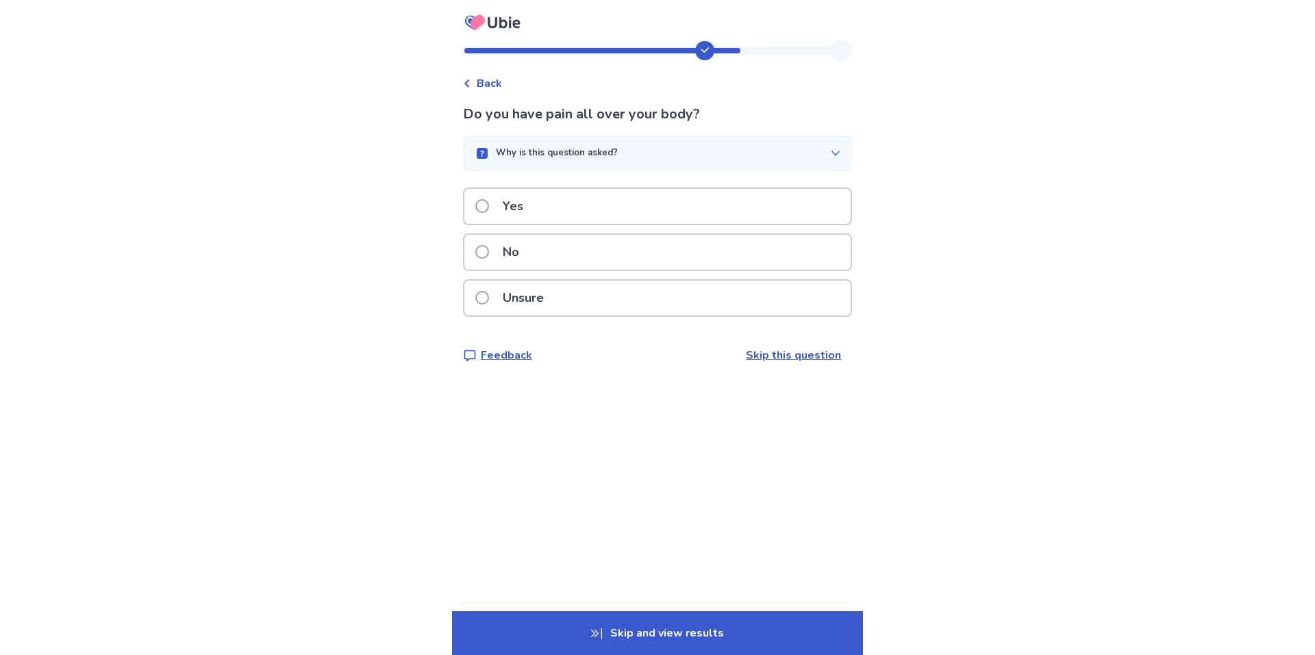
click at [599, 270] on div "No" at bounding box center [657, 252] width 386 height 35
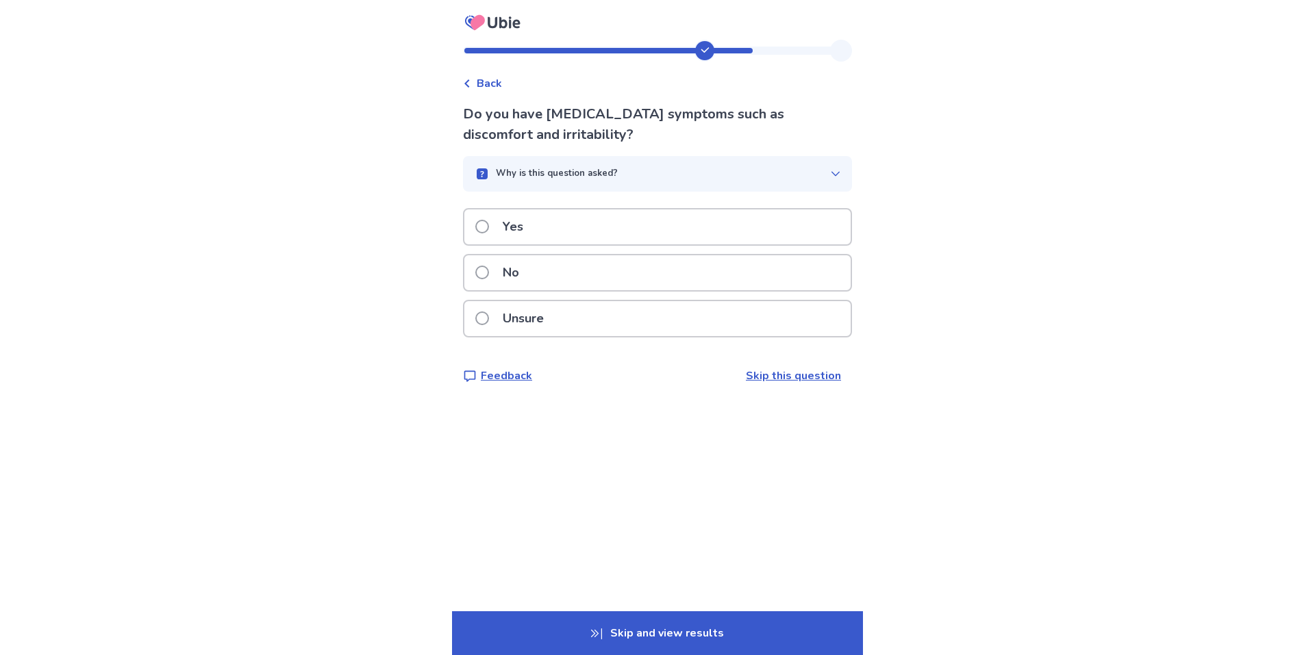
click at [643, 241] on div "Yes" at bounding box center [657, 227] width 386 height 35
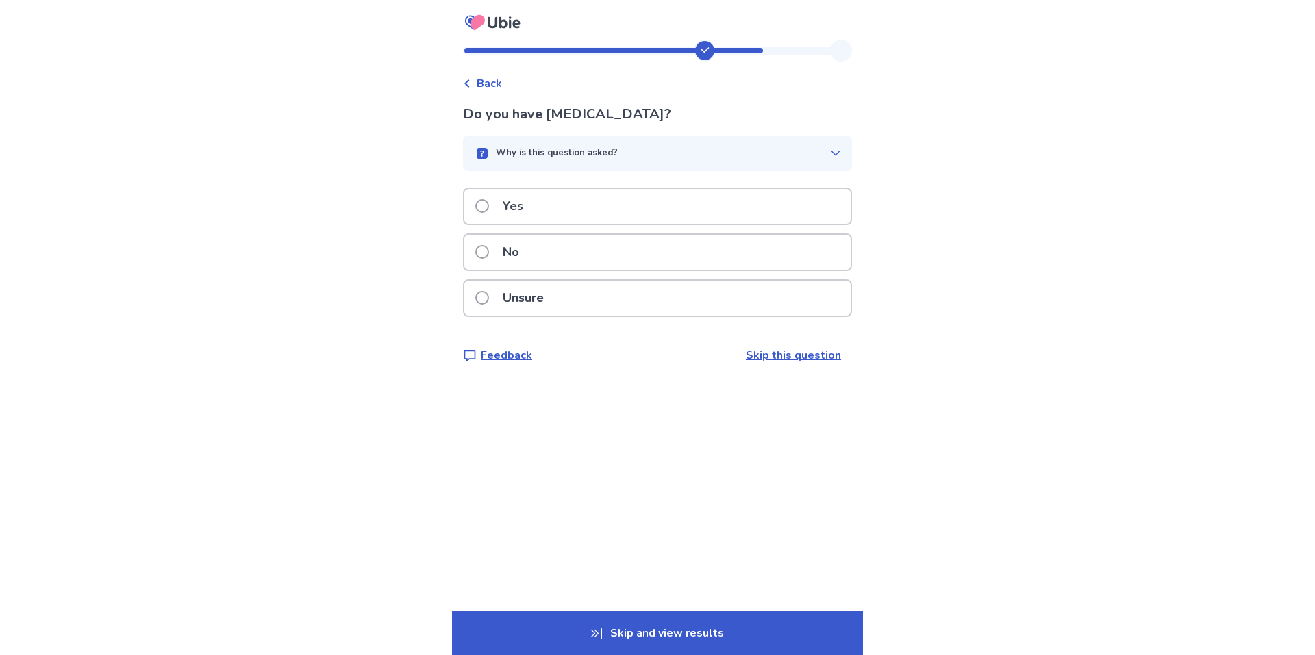
click at [600, 270] on div "No" at bounding box center [657, 252] width 386 height 35
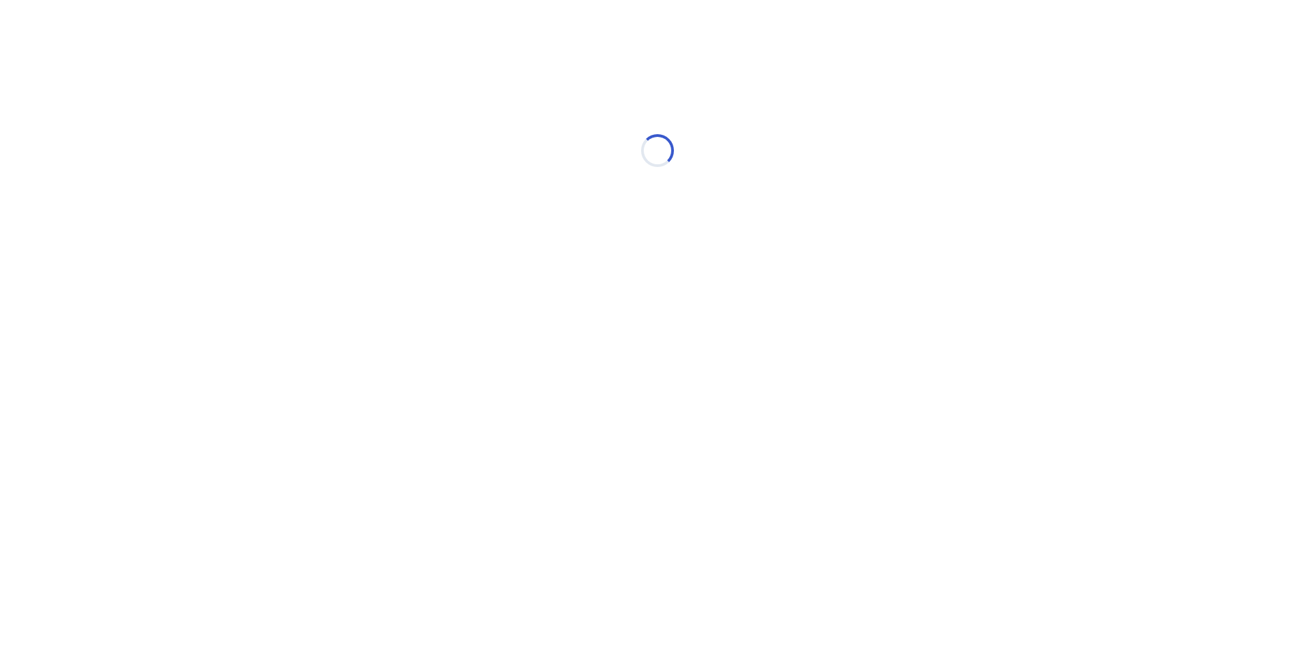
select select "*"
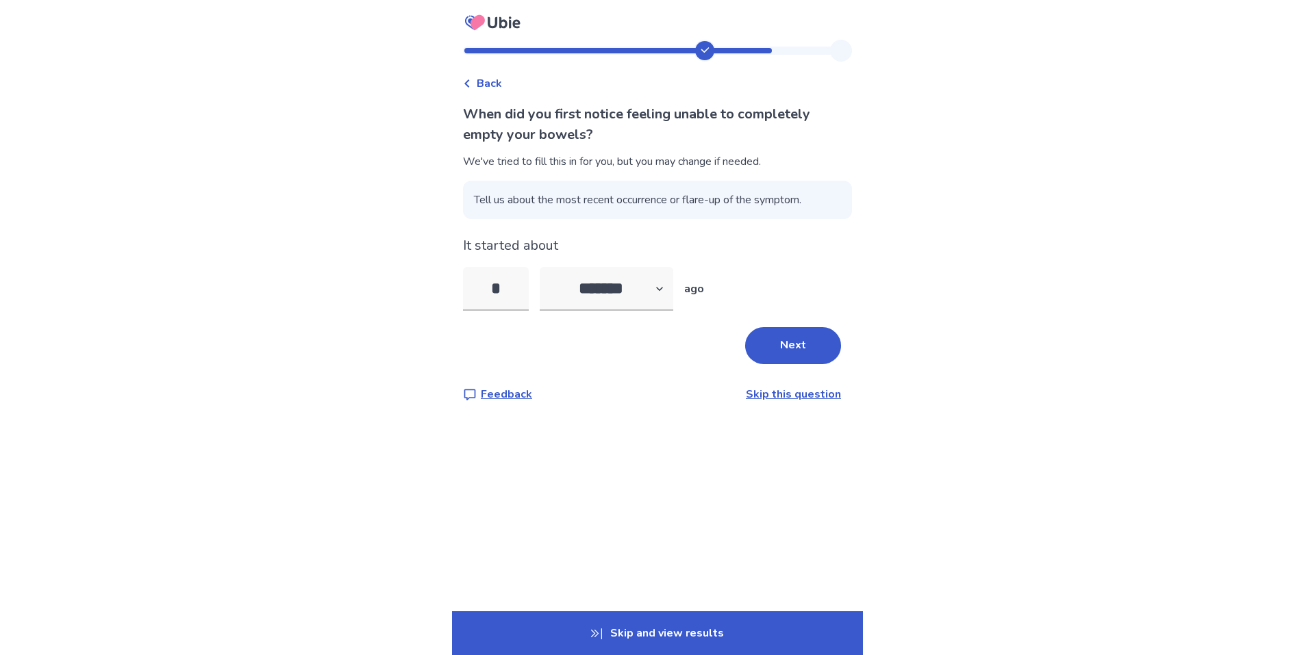
click at [785, 364] on button "Next" at bounding box center [793, 345] width 96 height 37
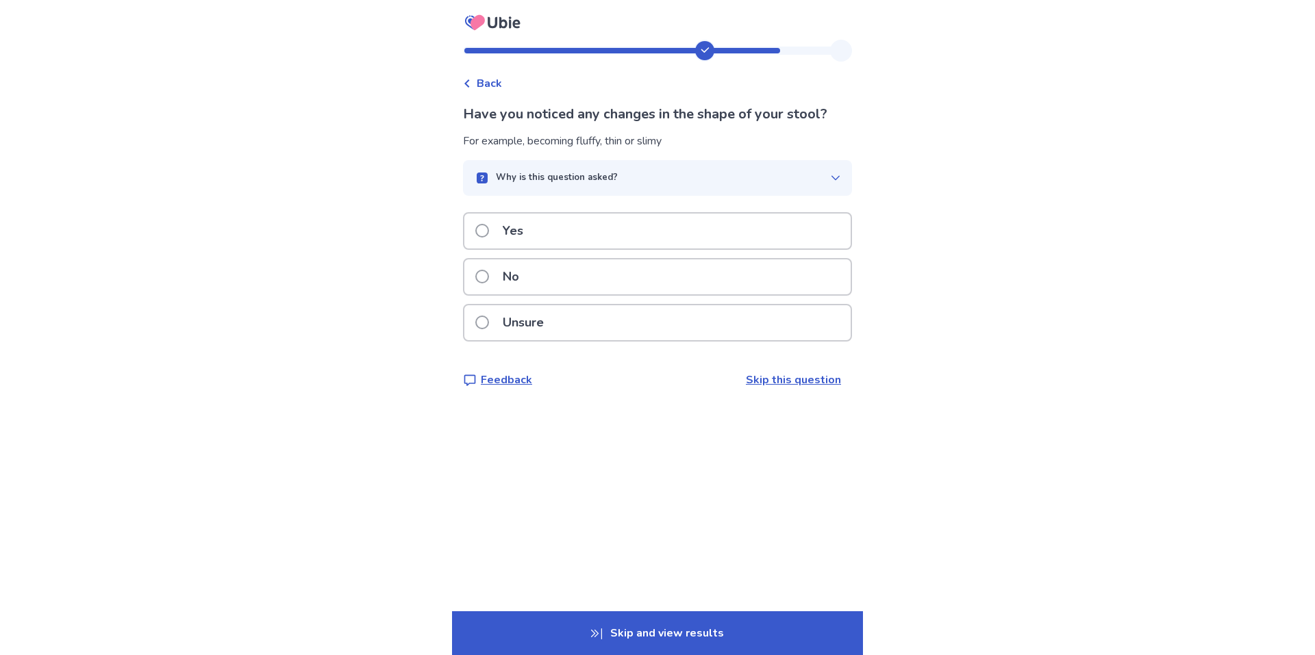
click at [543, 248] on div "Yes" at bounding box center [657, 231] width 386 height 35
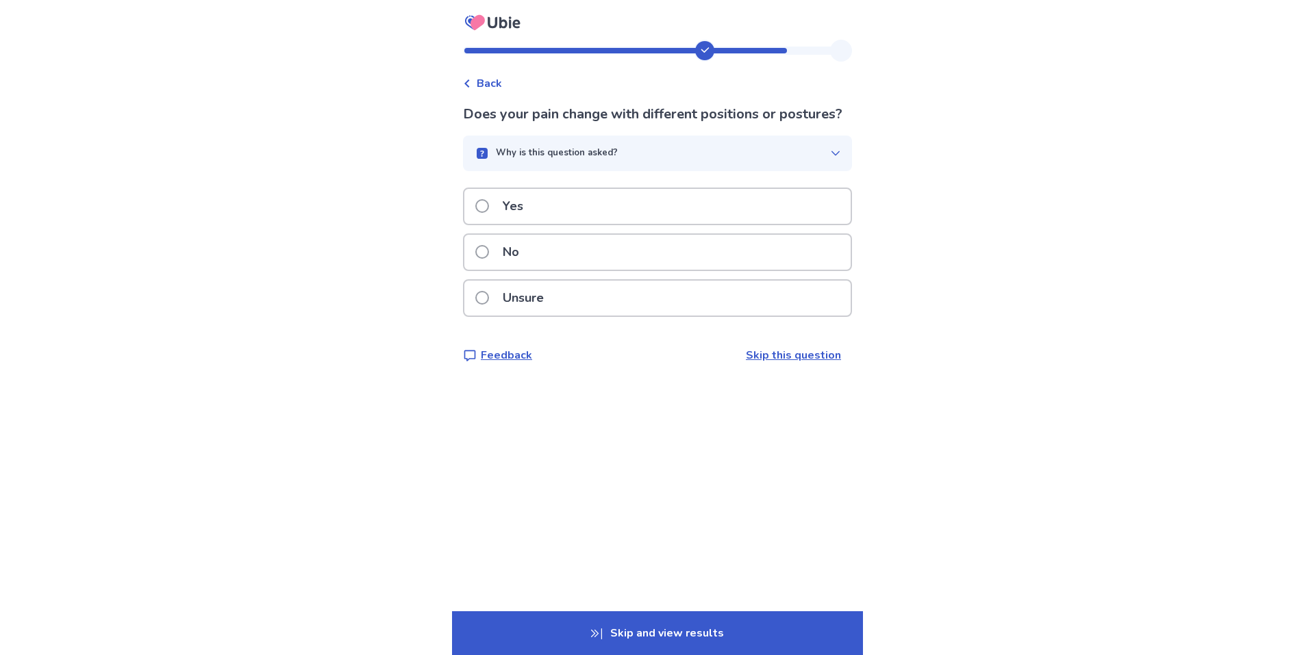
click at [592, 224] on div "Yes" at bounding box center [657, 206] width 386 height 35
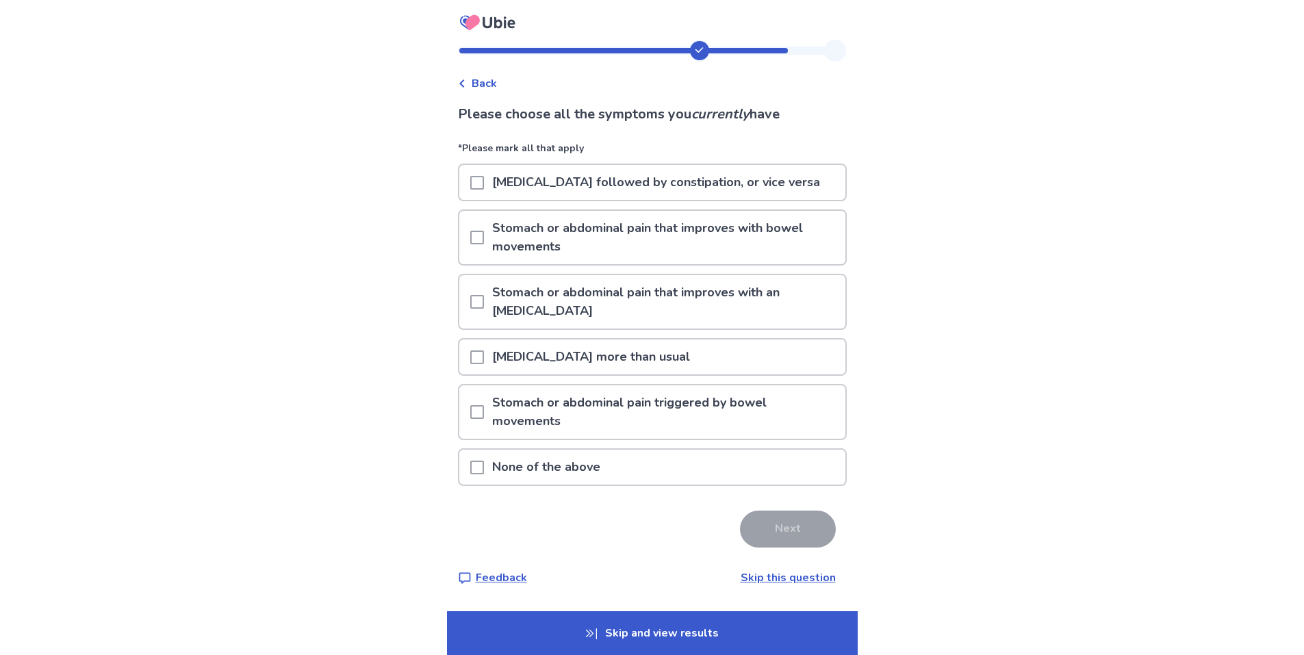
click at [629, 370] on p "Passing gas more than usual" at bounding box center [591, 357] width 214 height 35
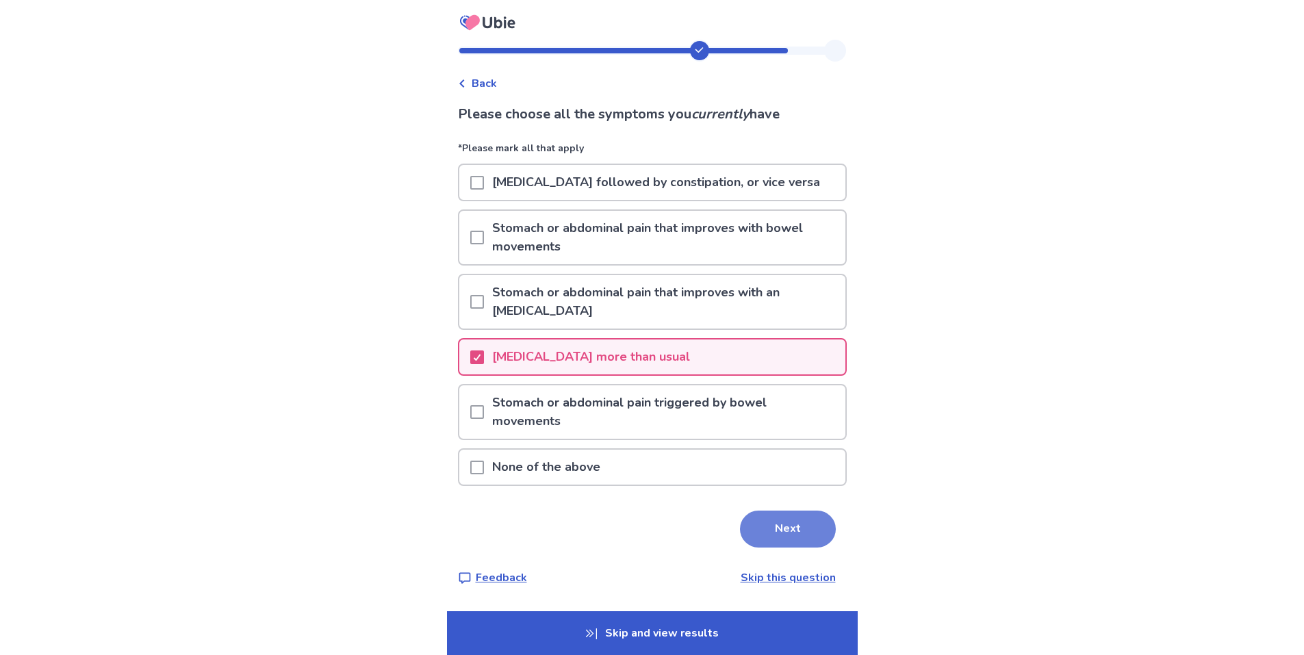
click at [803, 548] on button "Next" at bounding box center [788, 529] width 96 height 37
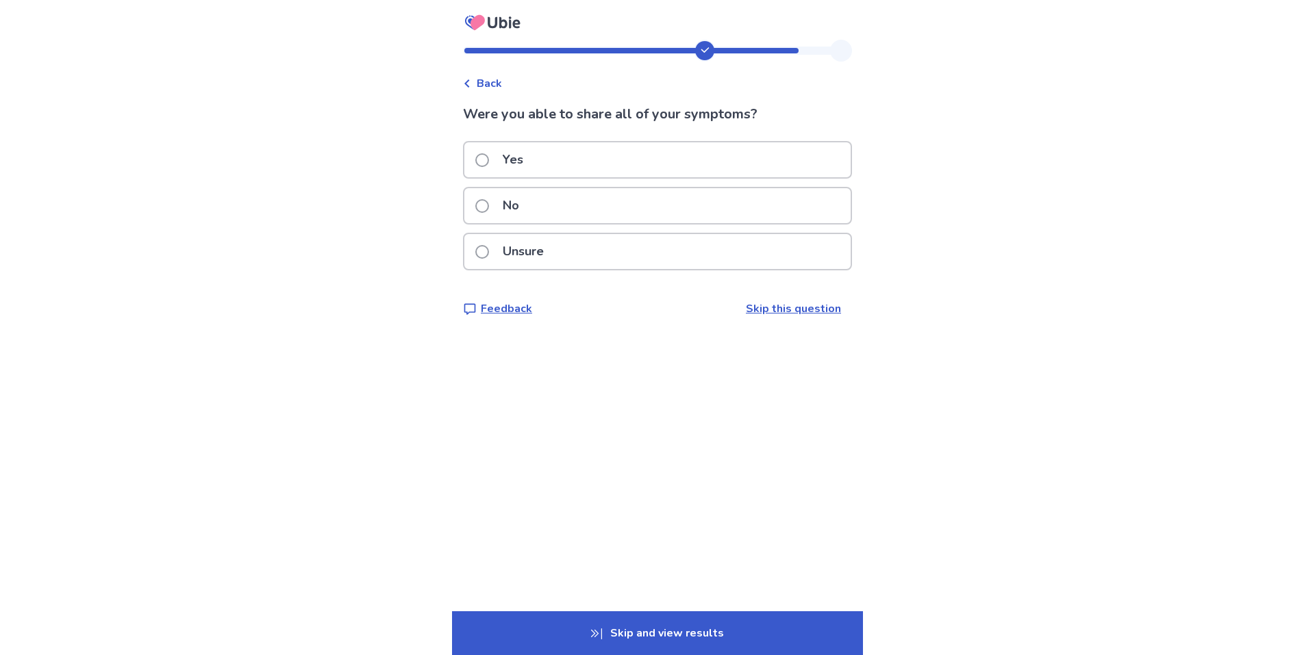
click at [637, 164] on div "Yes" at bounding box center [657, 159] width 386 height 35
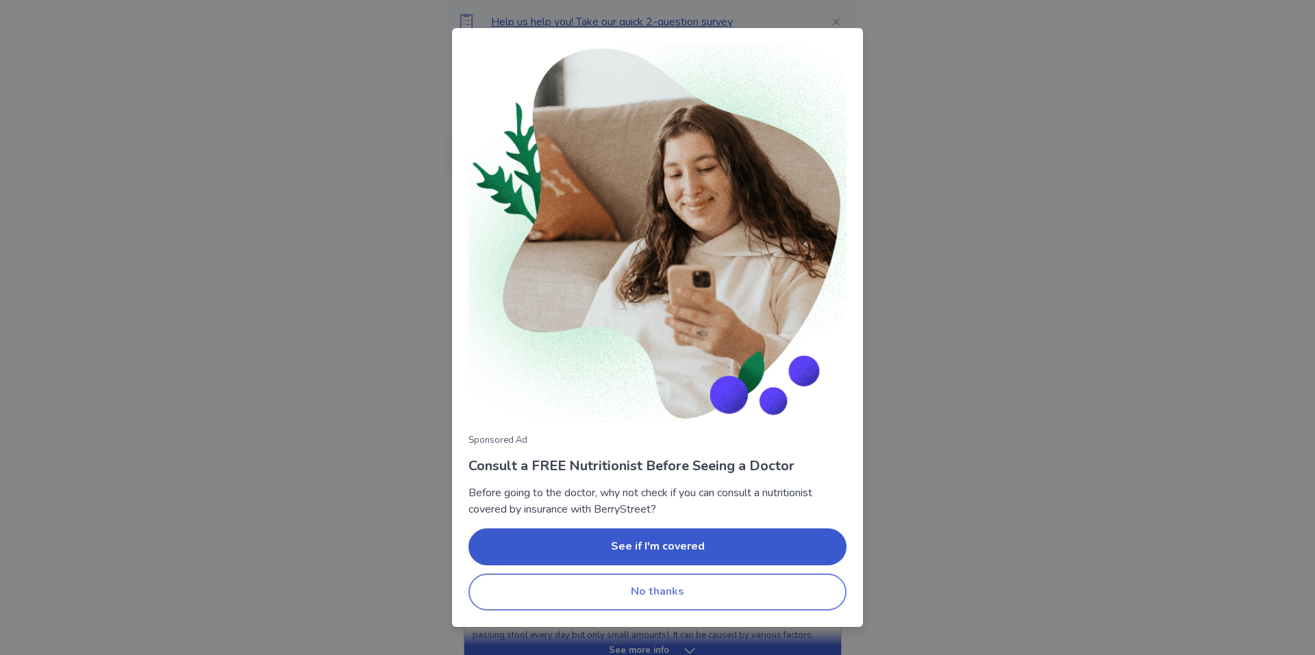
click at [698, 598] on button "No thanks" at bounding box center [657, 592] width 378 height 37
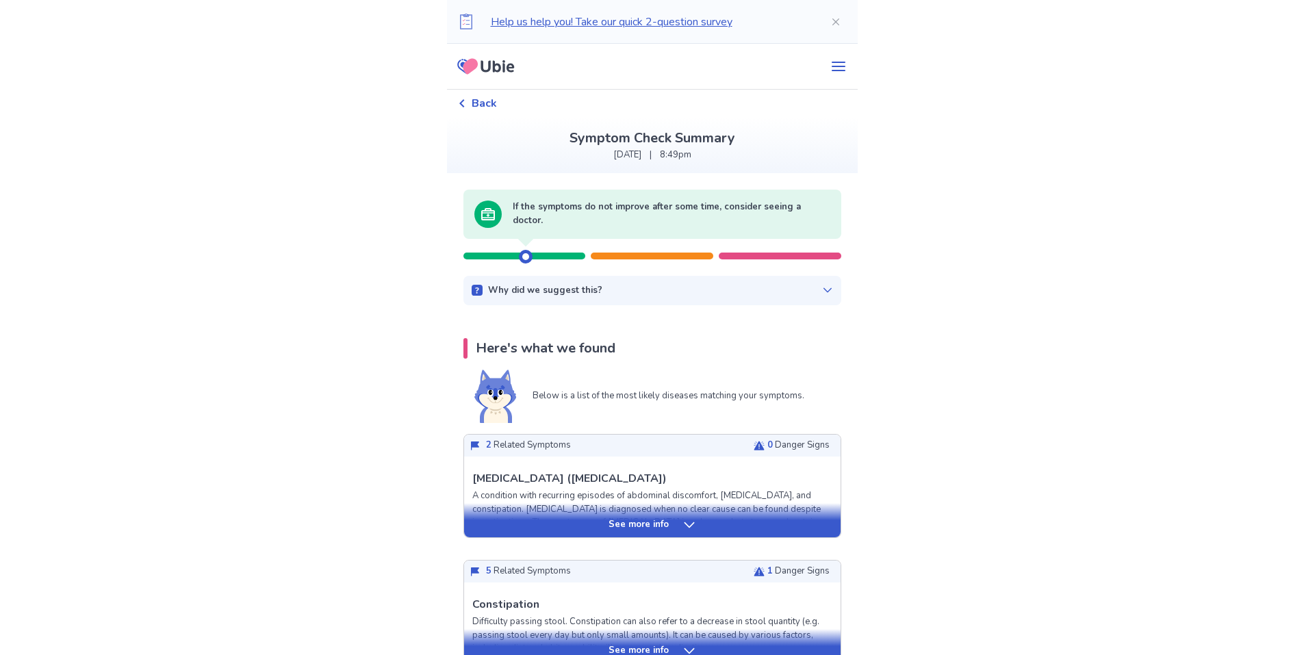
drag, startPoint x: 516, startPoint y: 285, endPoint x: 592, endPoint y: 285, distance: 76.0
click at [583, 260] on div at bounding box center [653, 249] width 378 height 21
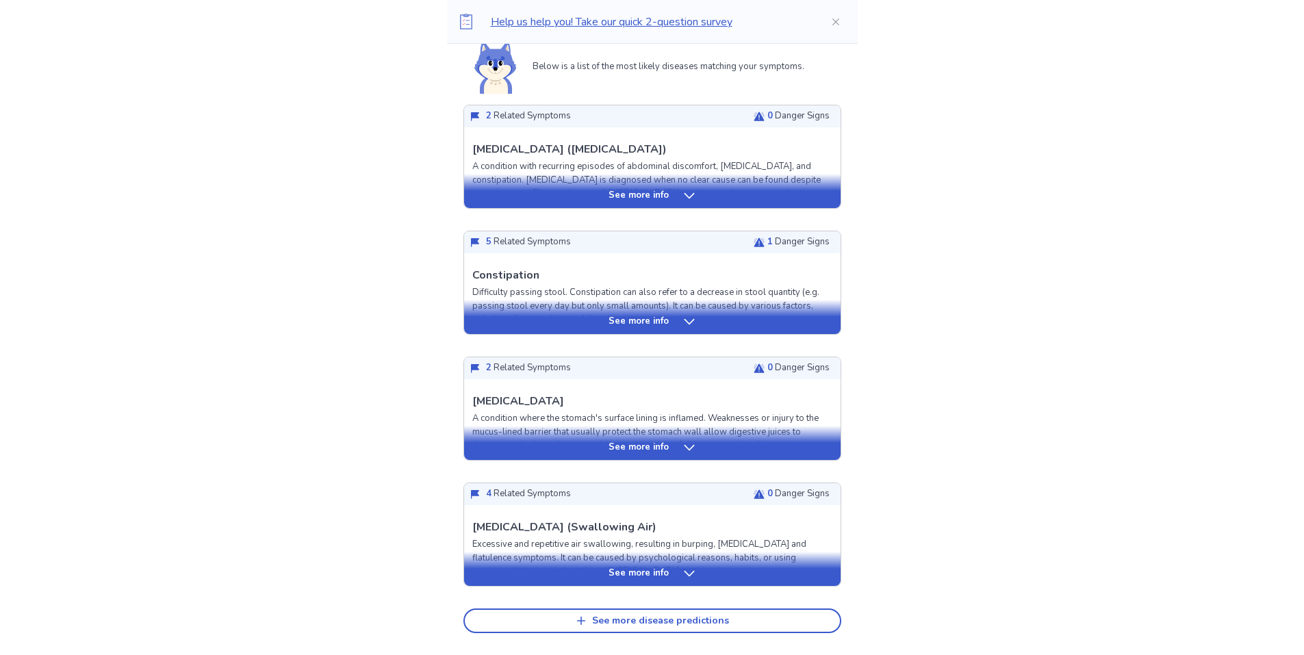
scroll to position [411, 0]
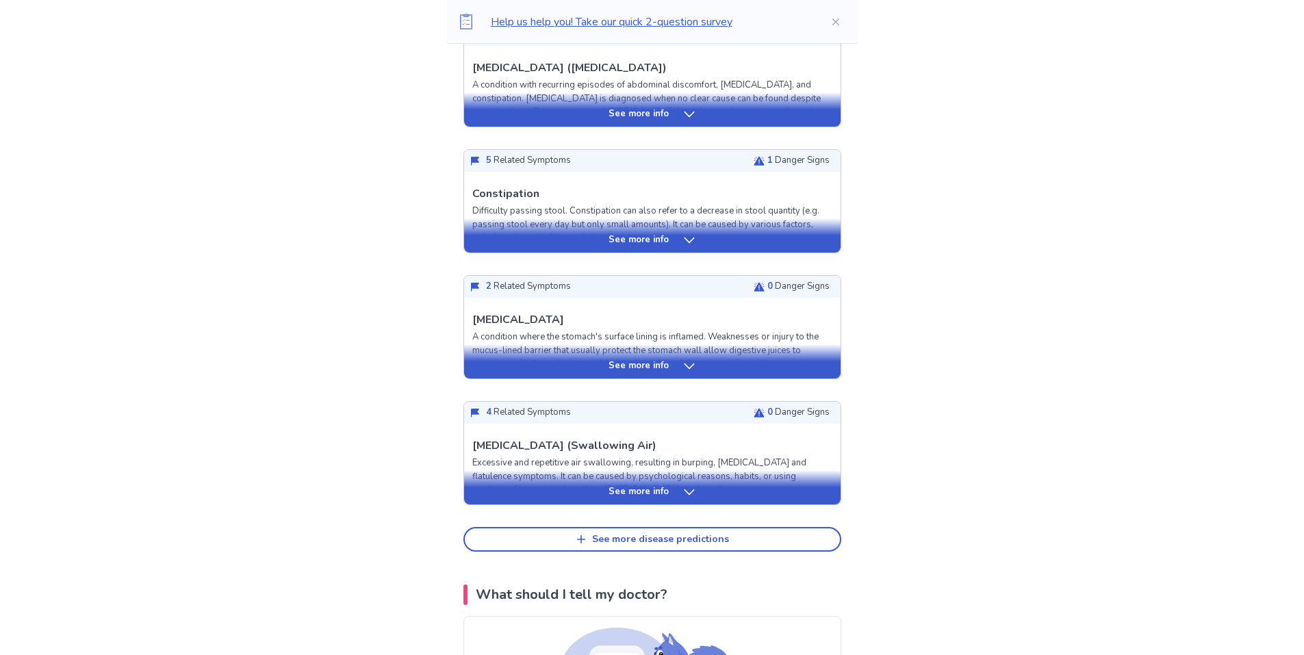
click at [632, 247] on p "See more info" at bounding box center [639, 241] width 60 height 14
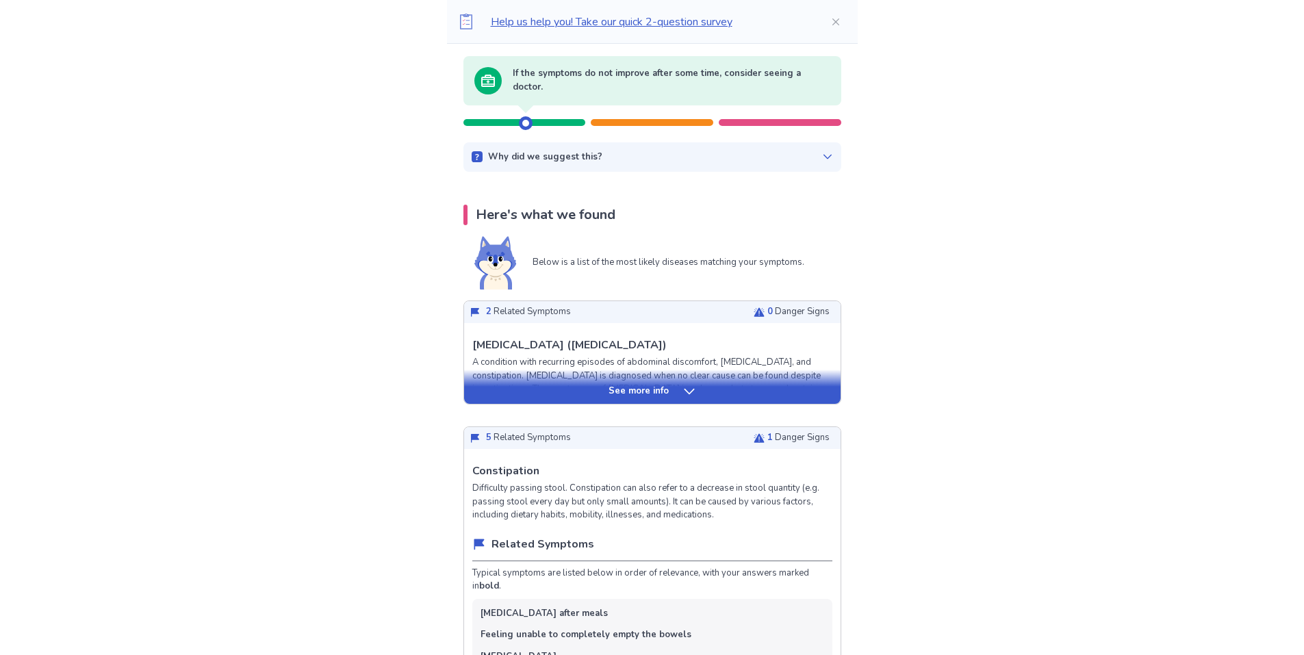
scroll to position [137, 0]
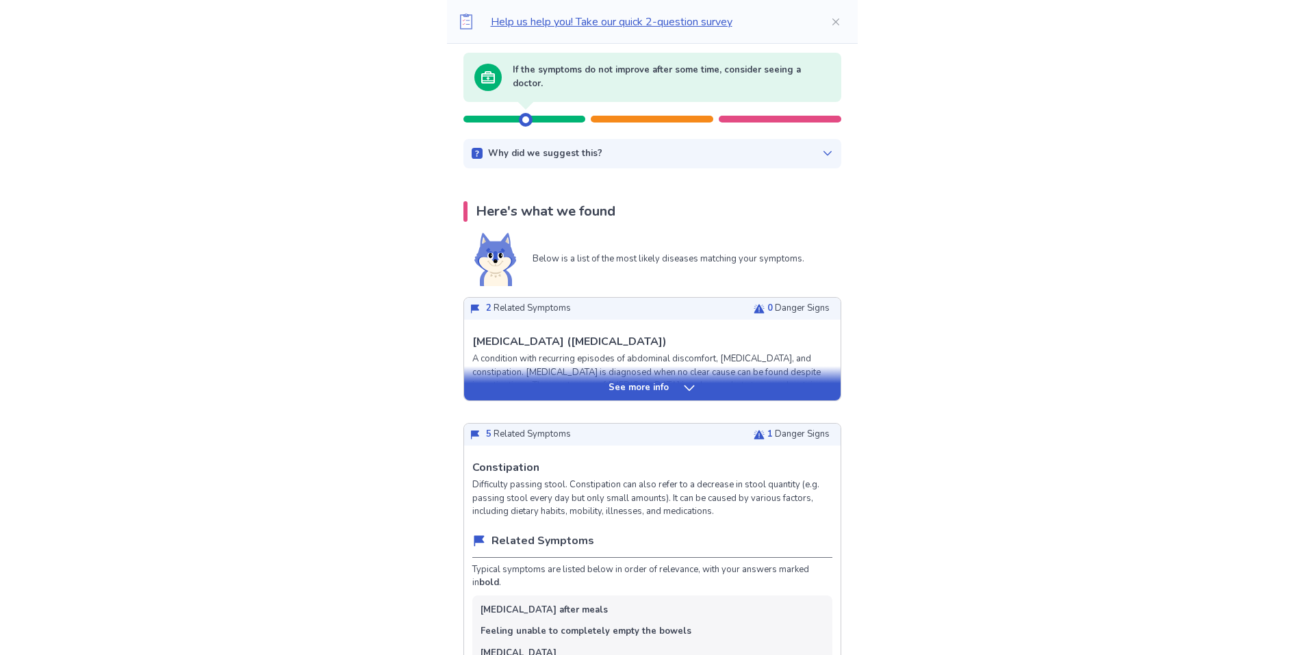
click at [614, 395] on p "See more info" at bounding box center [639, 388] width 60 height 14
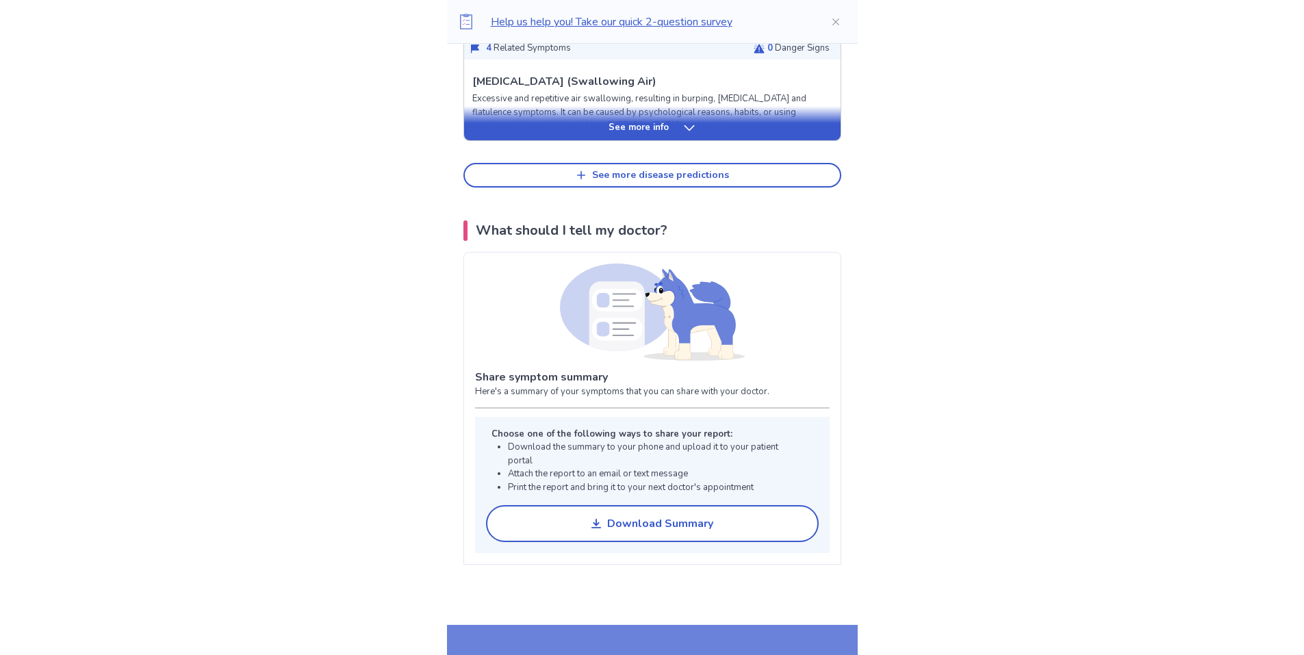
scroll to position [3150, 0]
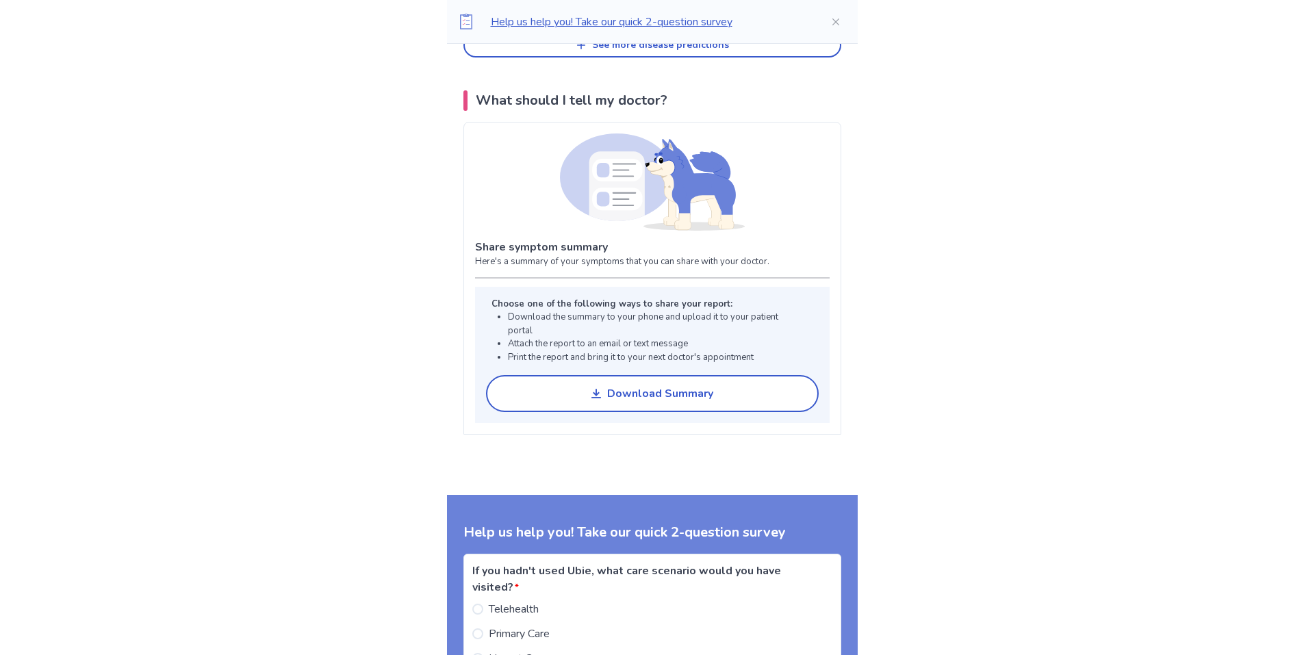
scroll to position [4519, 0]
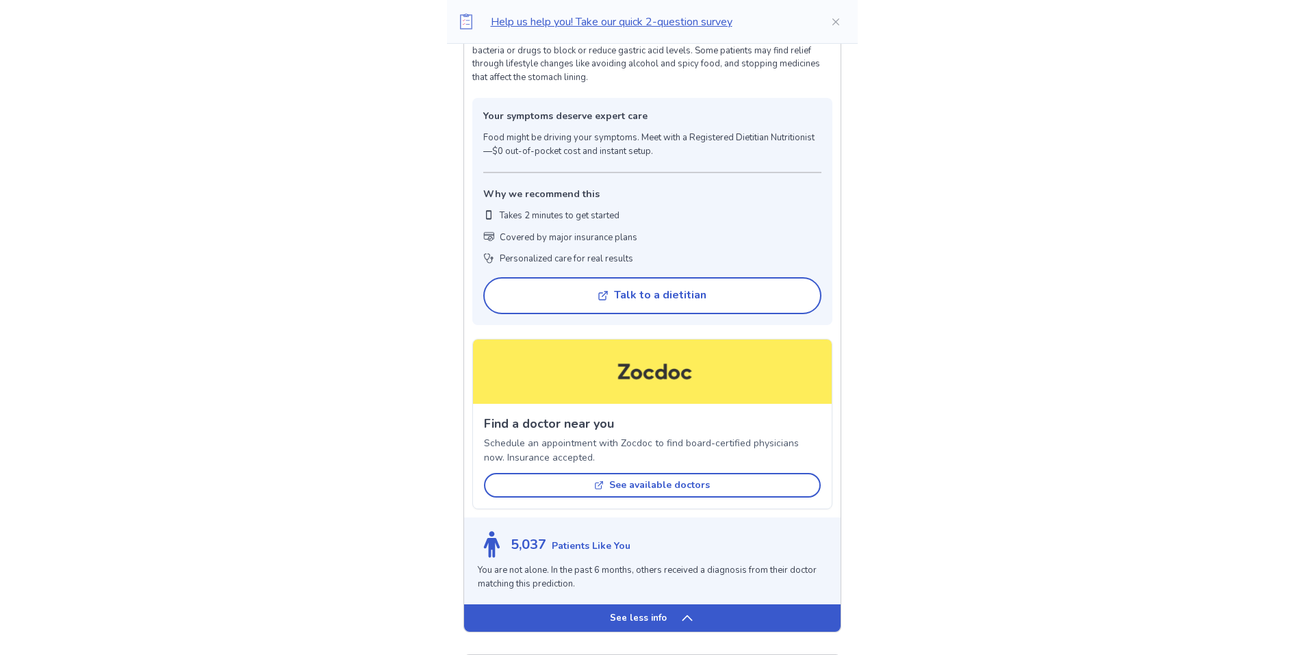
scroll to position [3424, 0]
